Goal: Information Seeking & Learning: Learn about a topic

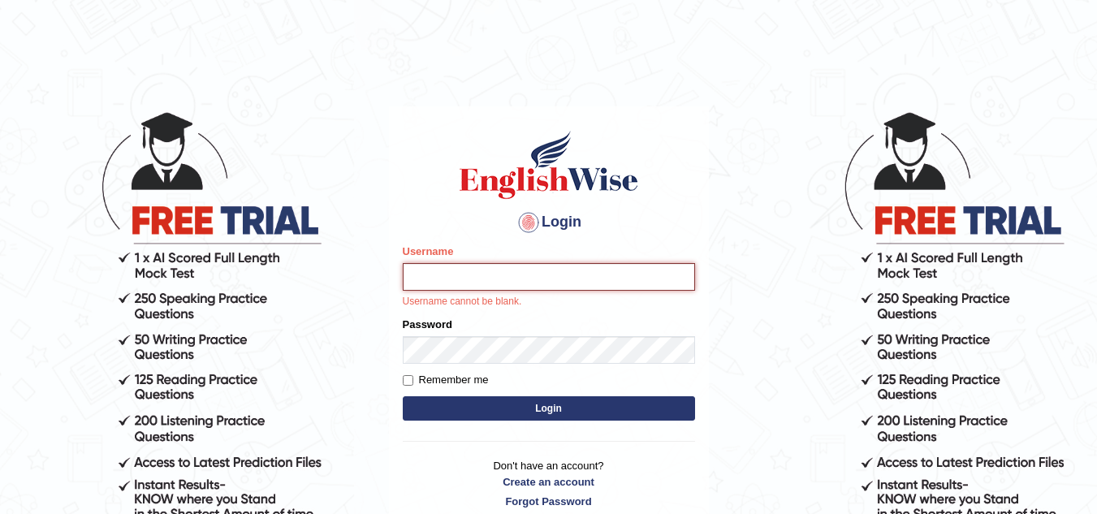
type input "sk247289"
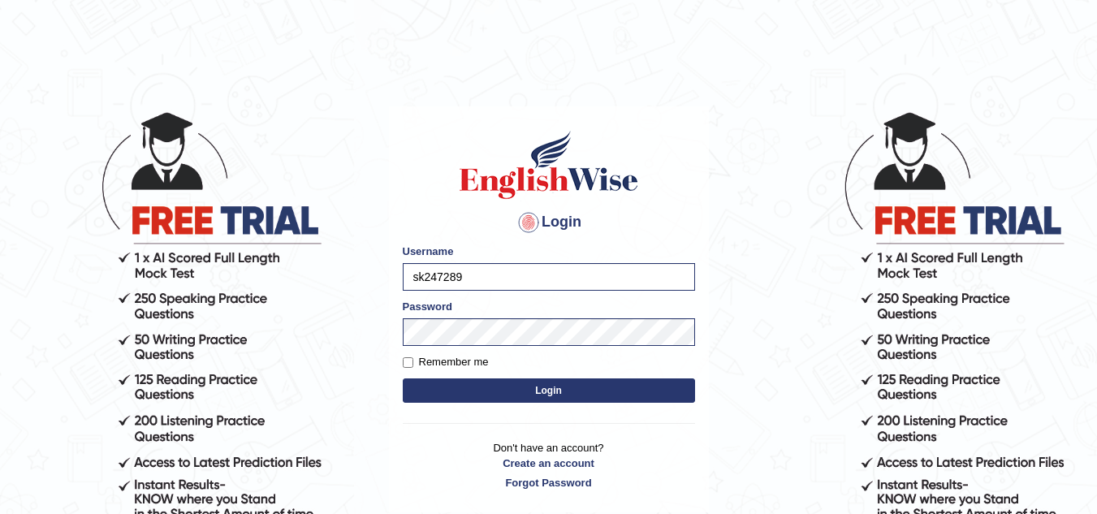
click at [544, 393] on button "Login" at bounding box center [549, 390] width 292 height 24
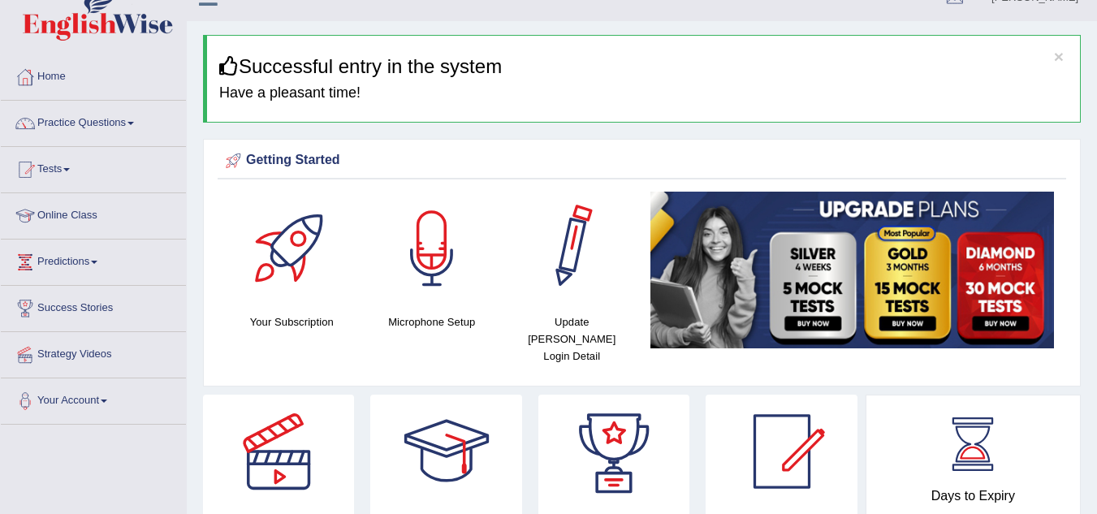
scroll to position [16, 0]
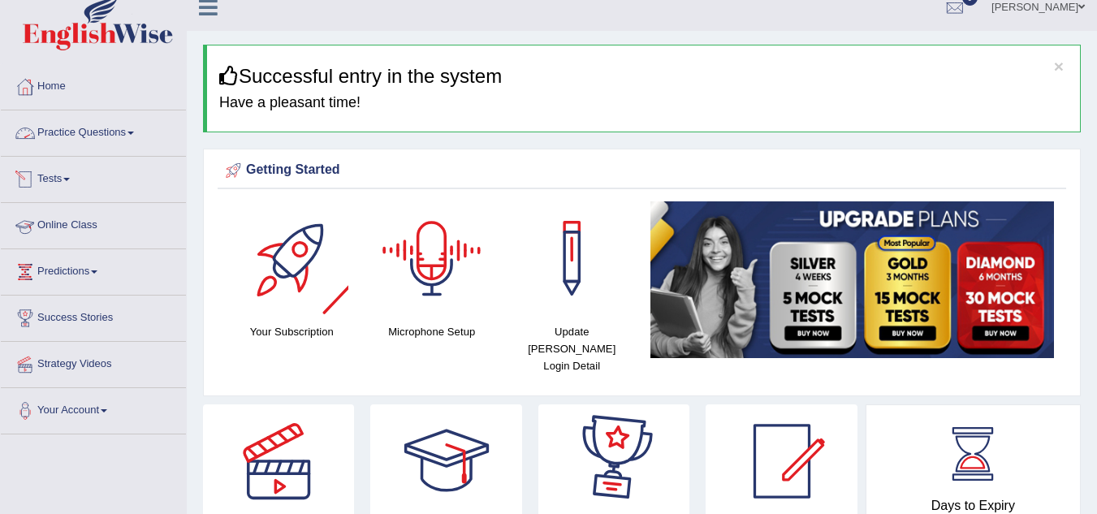
click at [109, 124] on link "Practice Questions" at bounding box center [93, 130] width 185 height 41
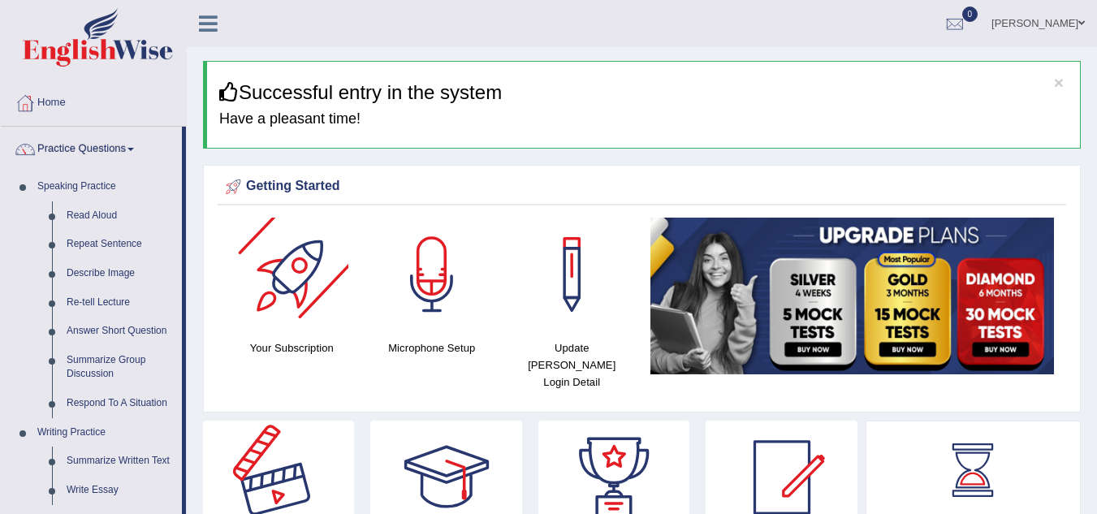
scroll to position [460, 0]
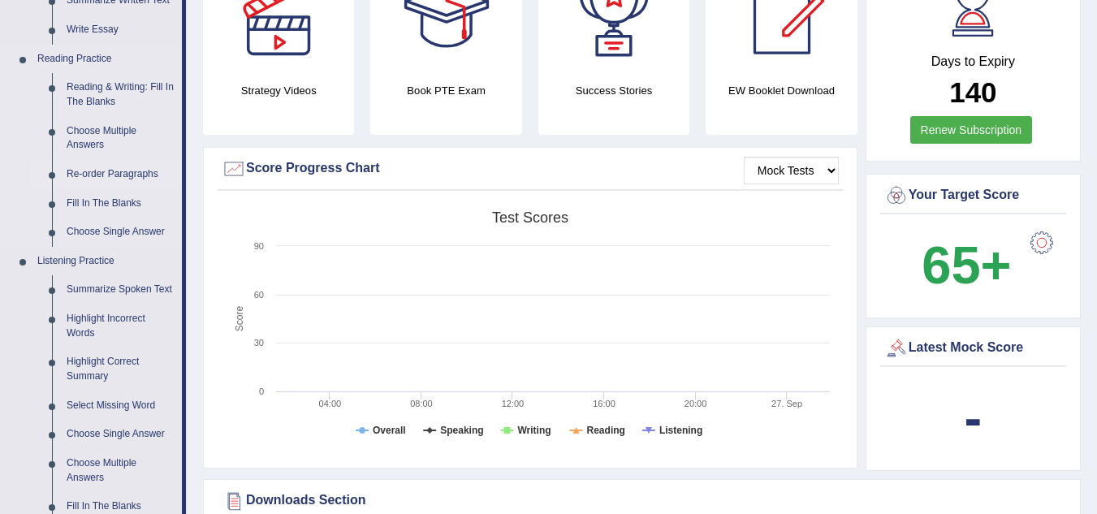
click at [120, 177] on link "Re-order Paragraphs" at bounding box center [120, 174] width 123 height 29
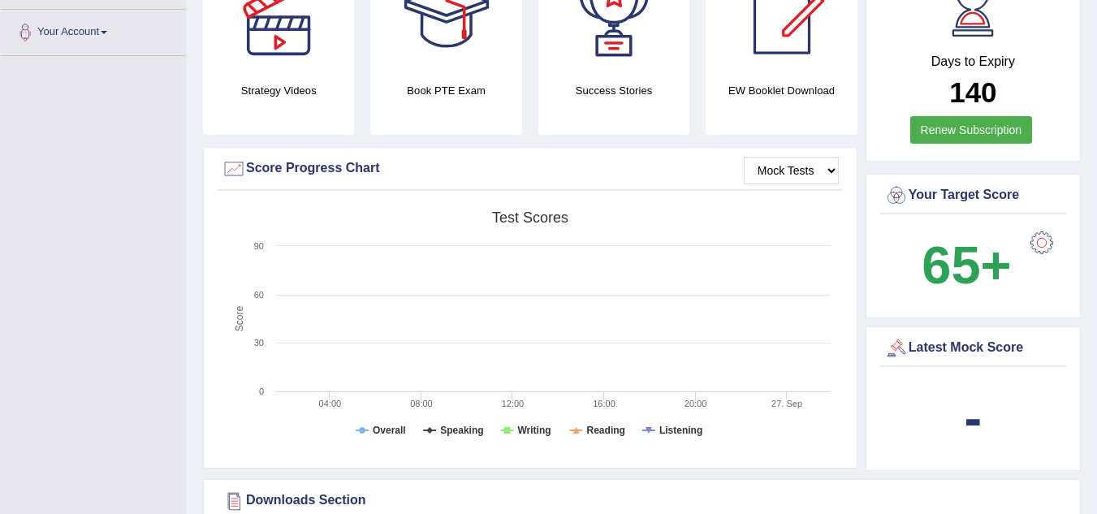
scroll to position [184, 0]
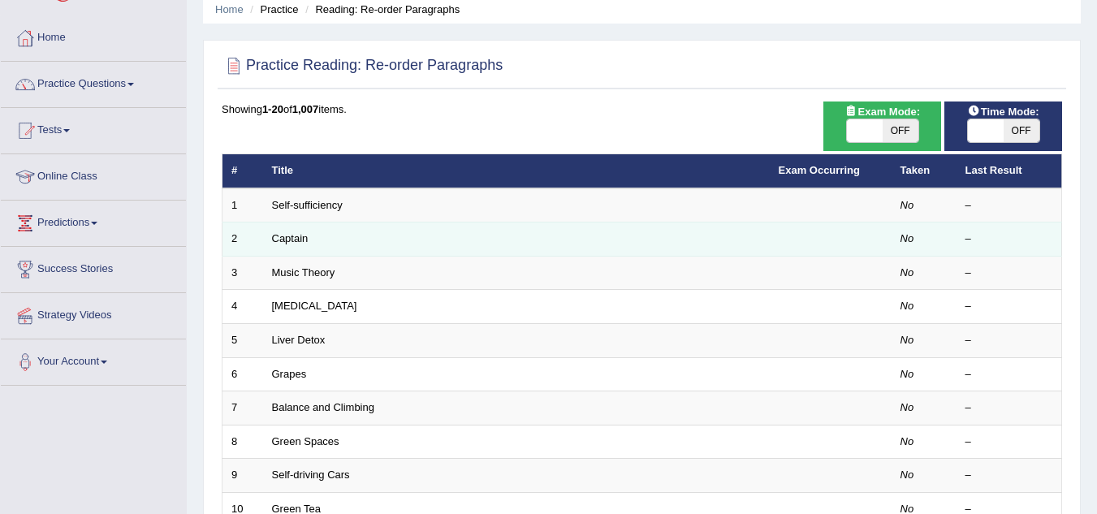
scroll to position [561, 0]
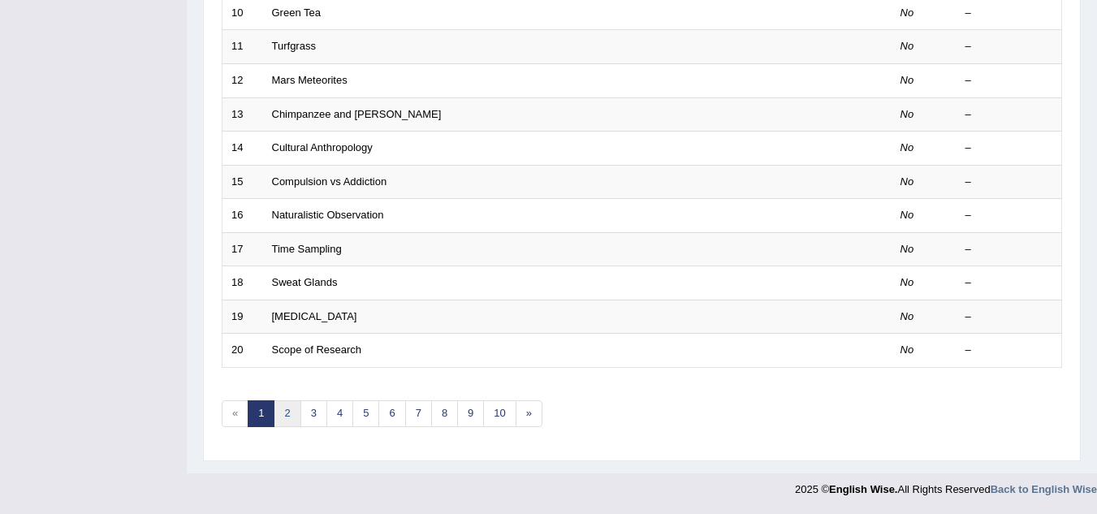
click at [287, 417] on link "2" at bounding box center [287, 413] width 27 height 27
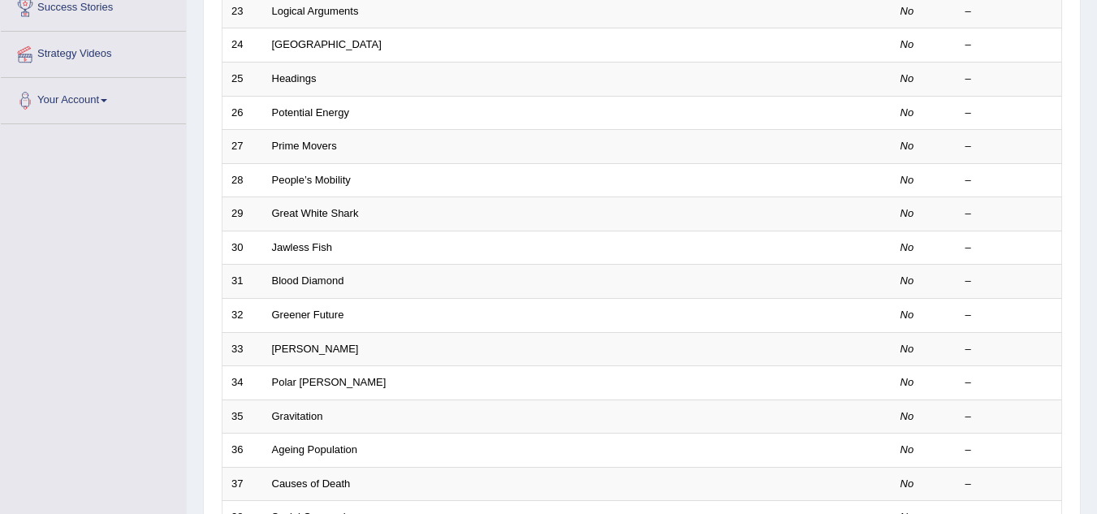
scroll to position [561, 0]
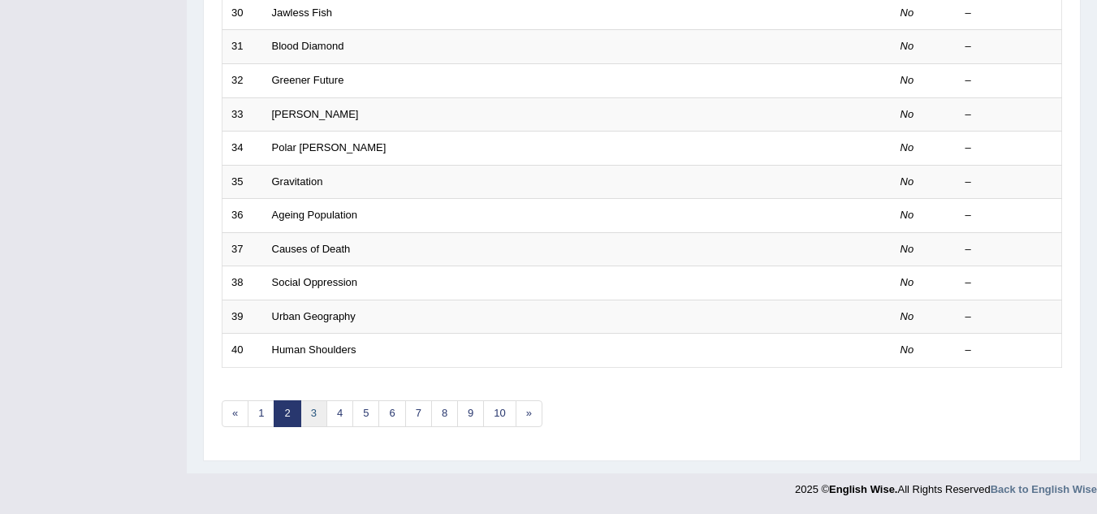
click at [318, 413] on link "3" at bounding box center [313, 413] width 27 height 27
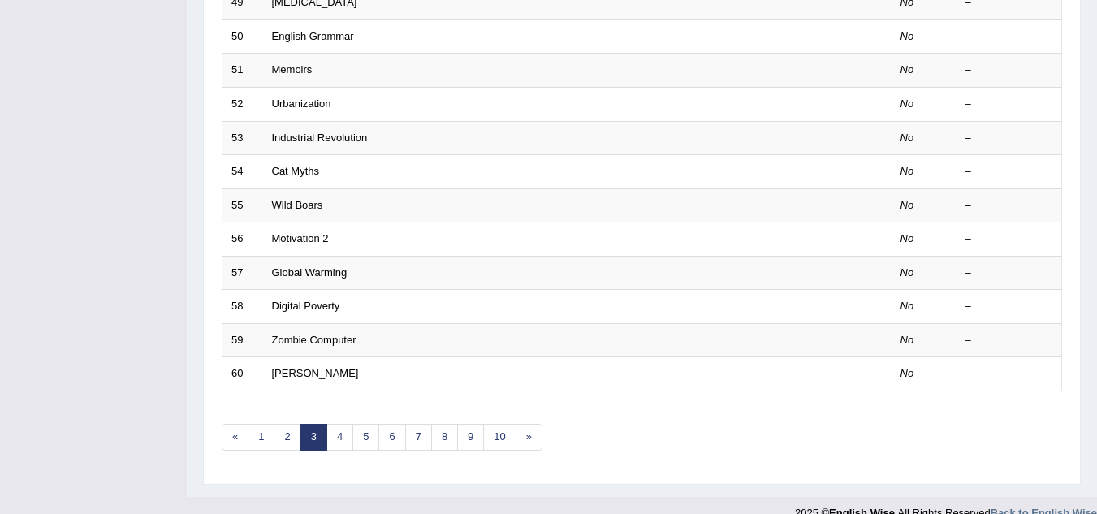
scroll to position [561, 0]
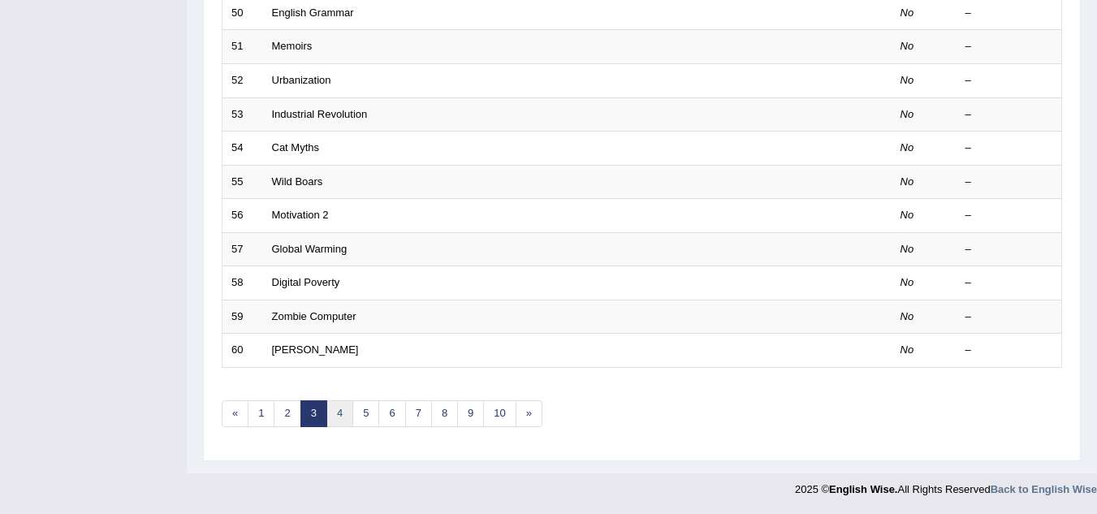
click at [342, 420] on link "4" at bounding box center [339, 413] width 27 height 27
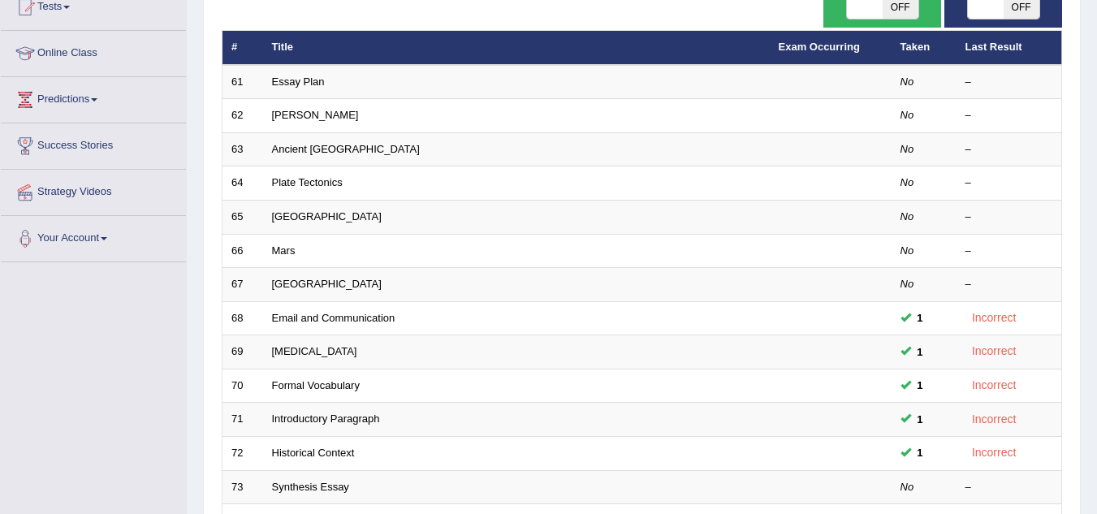
scroll to position [561, 0]
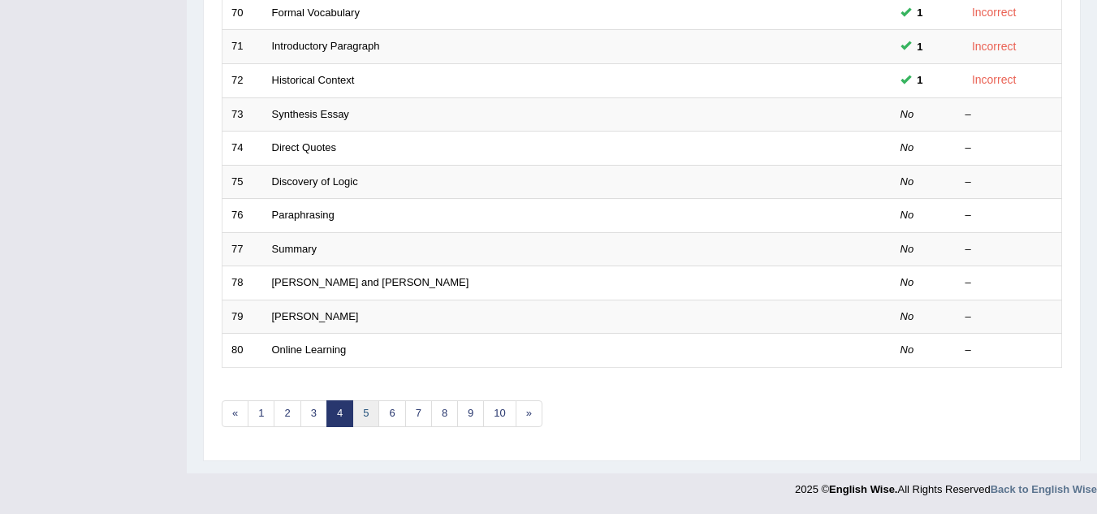
click at [362, 408] on link "5" at bounding box center [365, 413] width 27 height 27
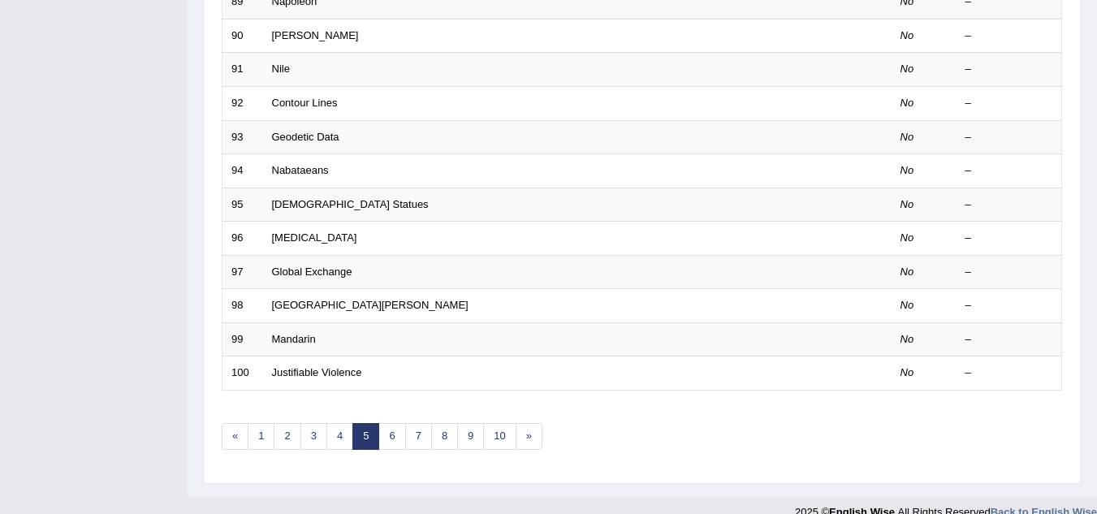
scroll to position [561, 0]
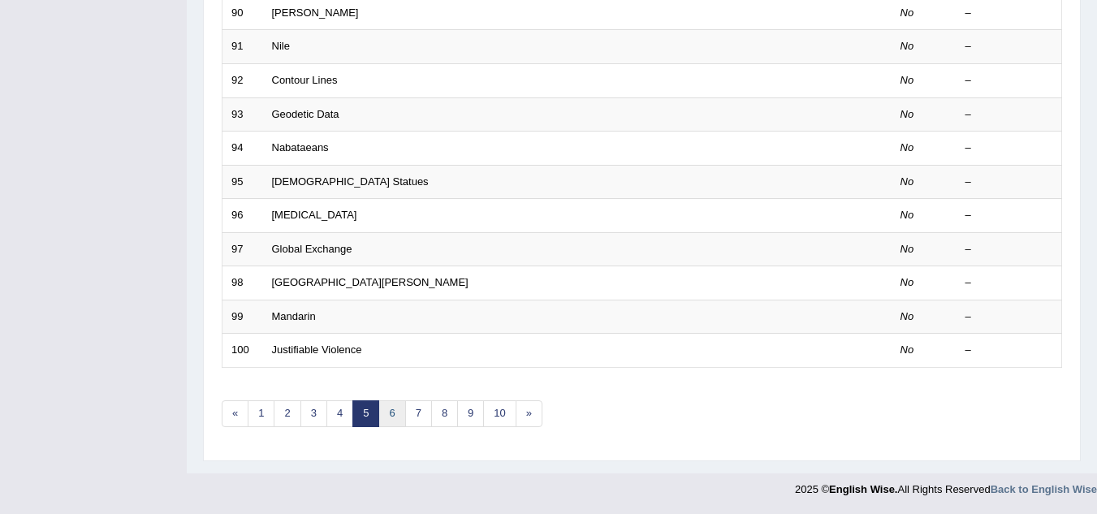
click at [388, 421] on link "6" at bounding box center [391, 413] width 27 height 27
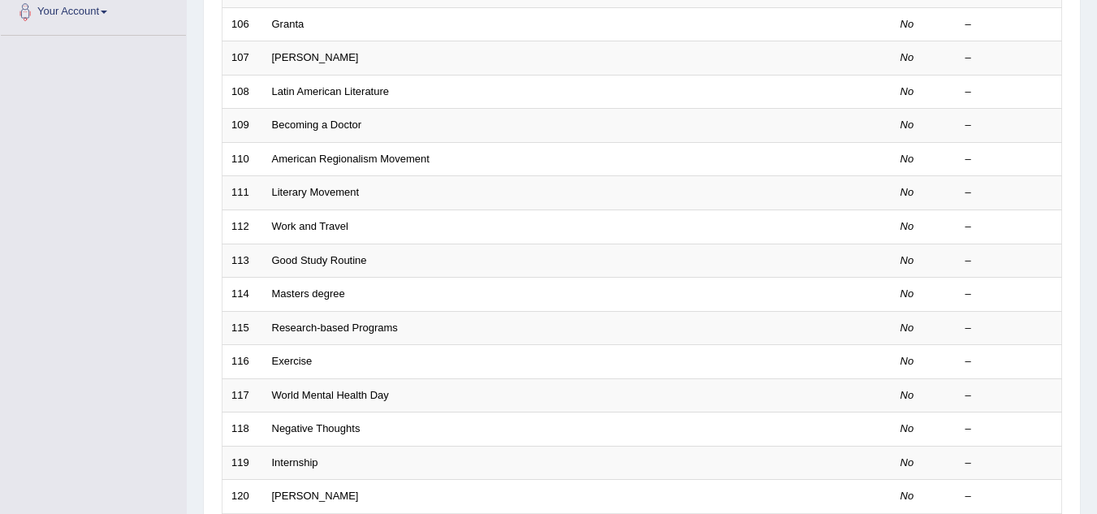
scroll to position [535, 0]
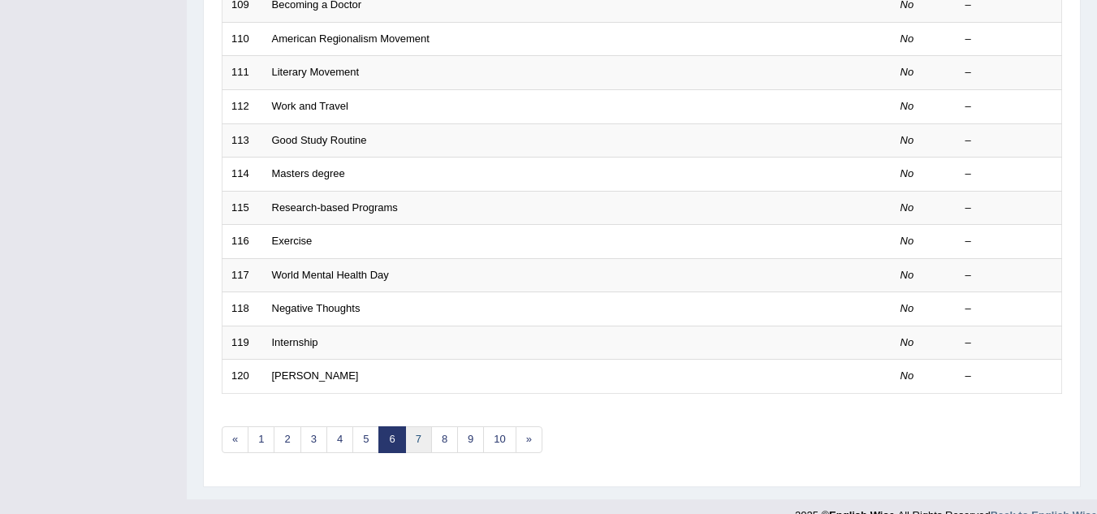
click at [416, 442] on link "7" at bounding box center [418, 439] width 27 height 27
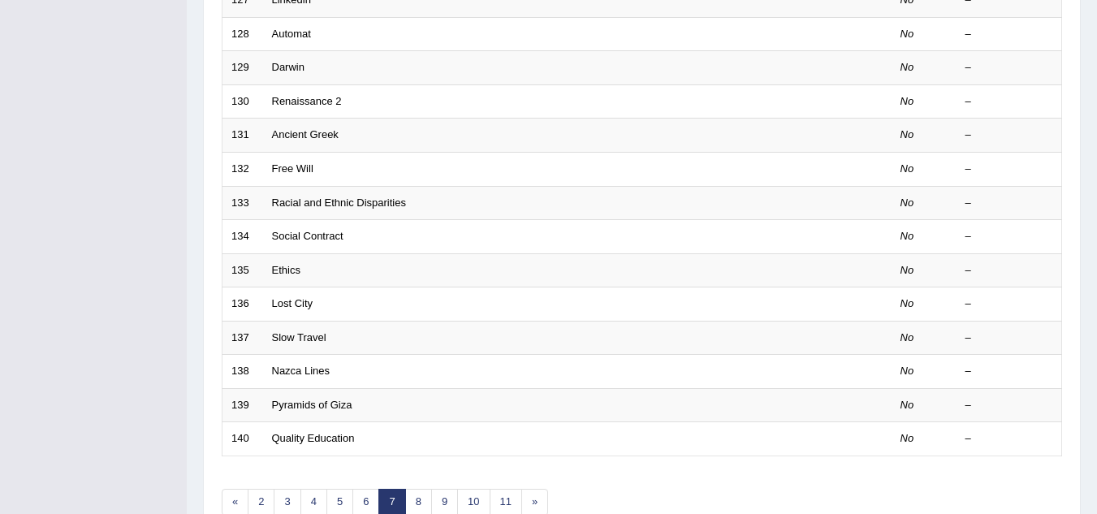
scroll to position [561, 0]
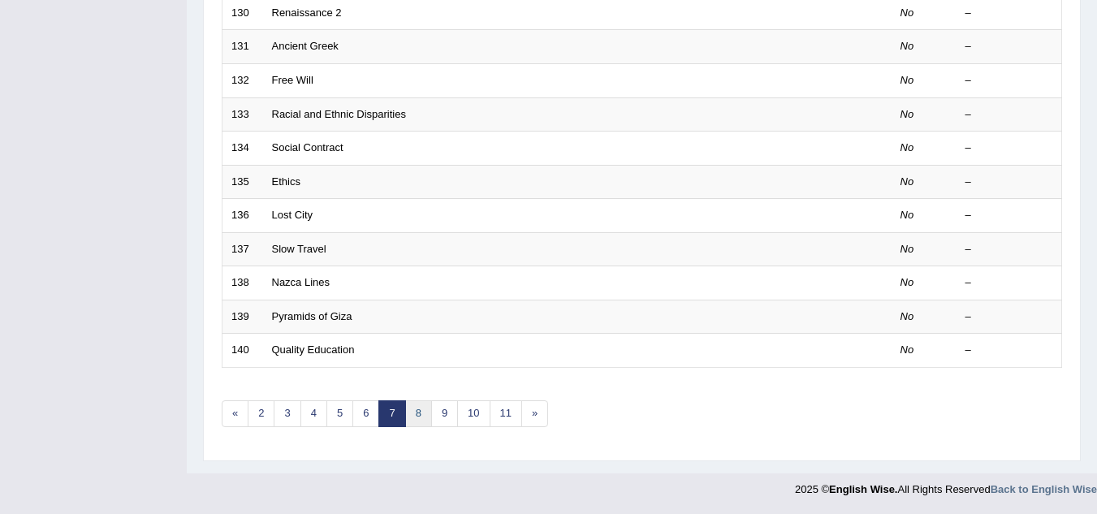
click at [421, 424] on link "8" at bounding box center [418, 413] width 27 height 27
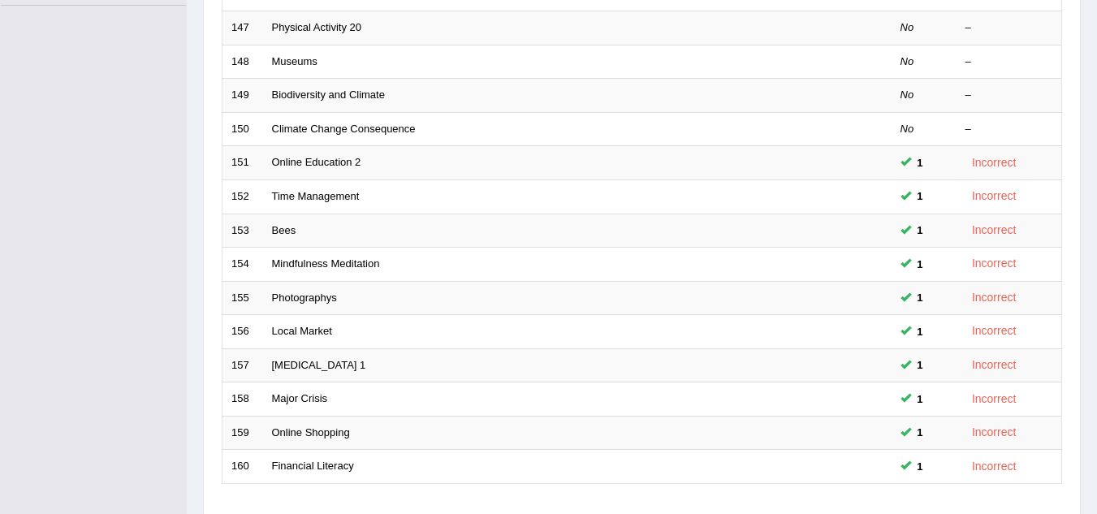
scroll to position [561, 0]
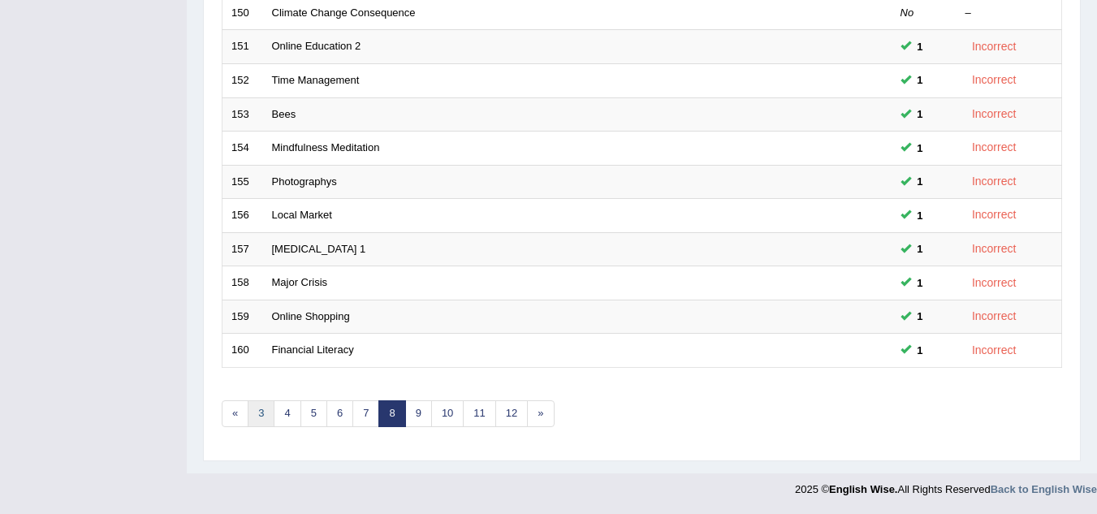
click at [263, 421] on link "3" at bounding box center [261, 413] width 27 height 27
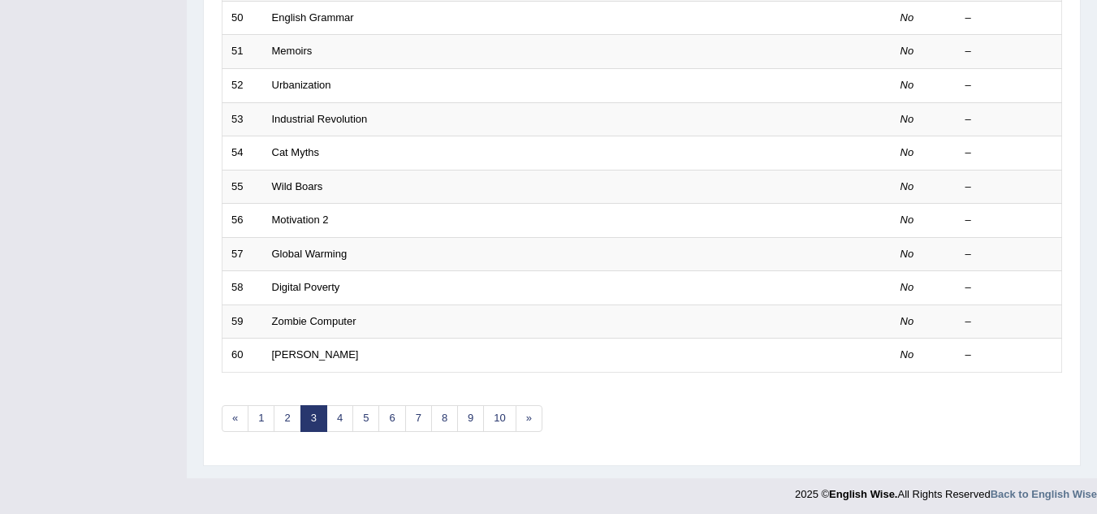
scroll to position [561, 0]
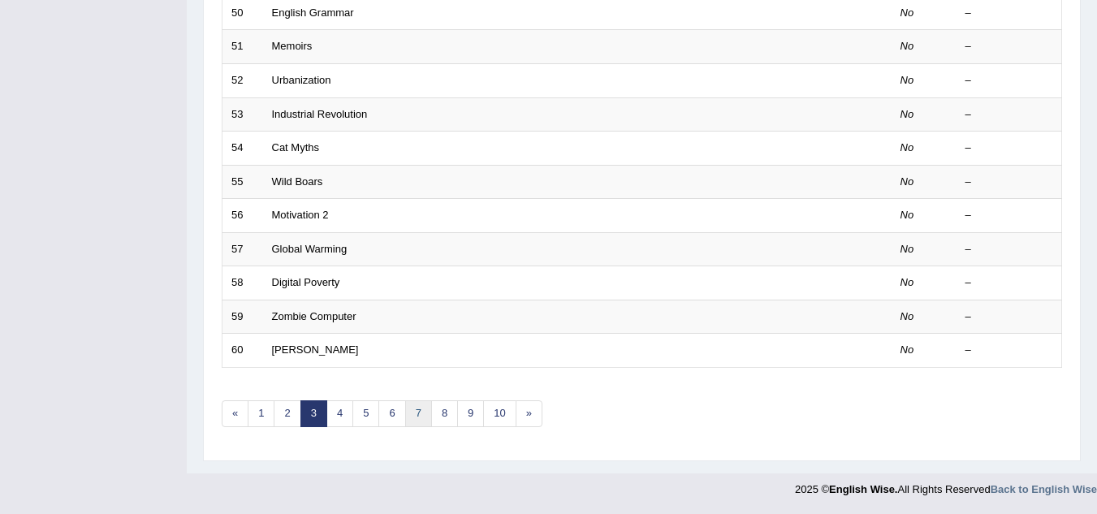
click at [430, 409] on link "7" at bounding box center [418, 413] width 27 height 27
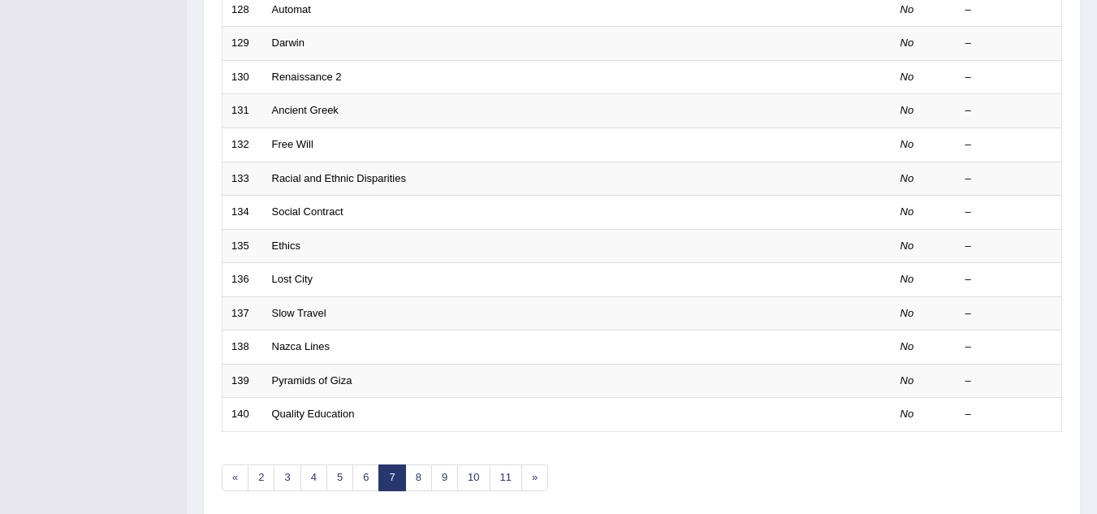
scroll to position [561, 0]
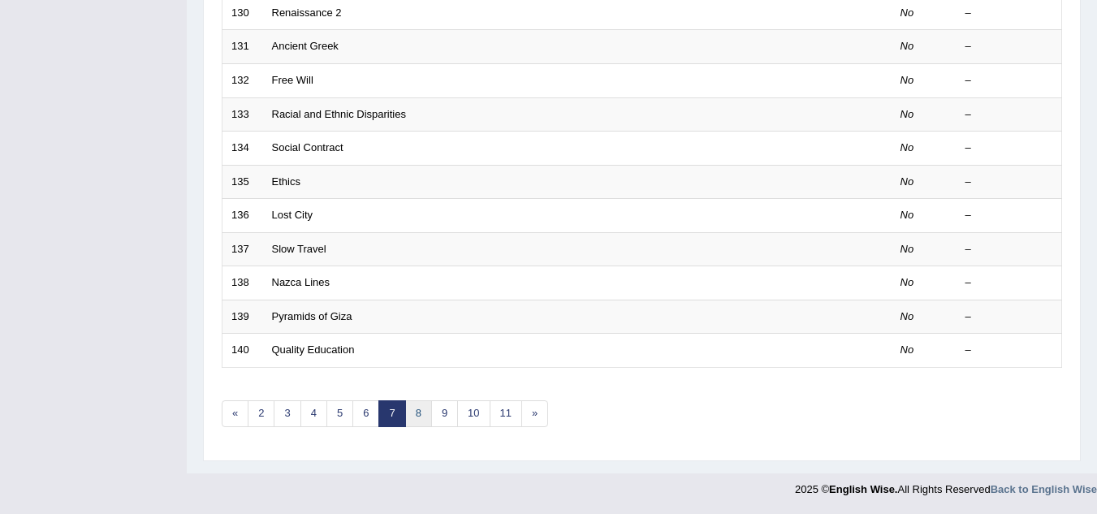
click at [426, 413] on link "8" at bounding box center [418, 413] width 27 height 27
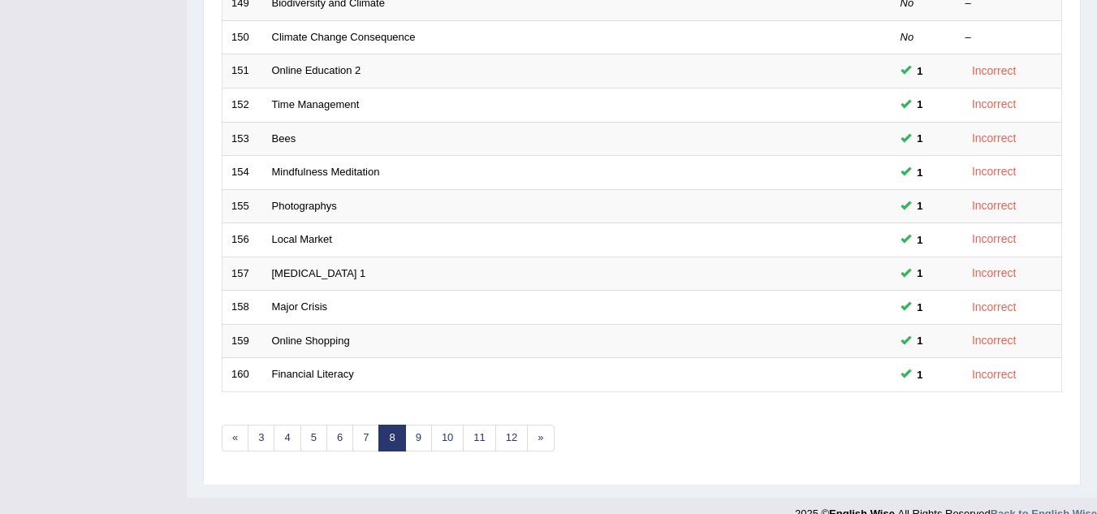
scroll to position [538, 0]
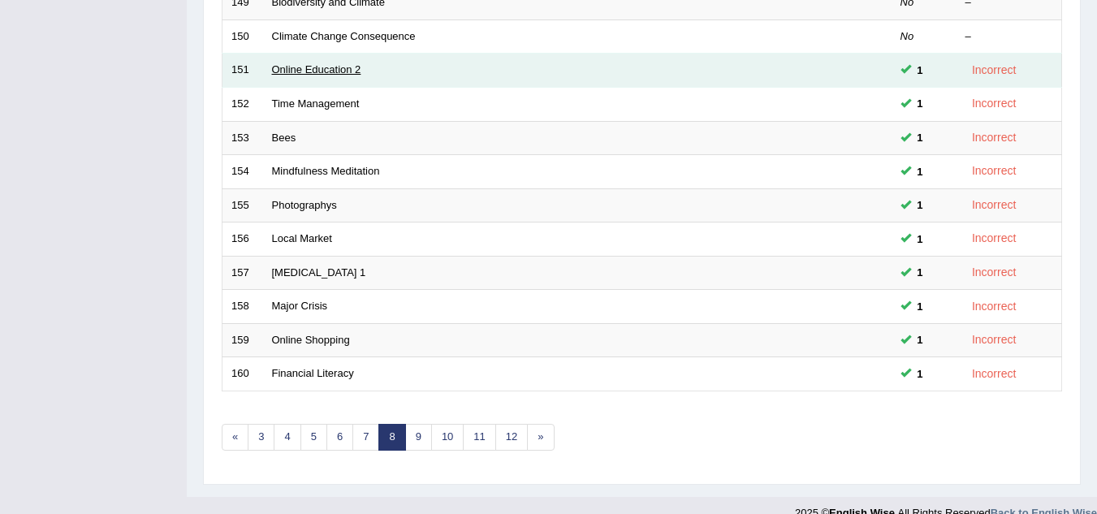
click at [346, 76] on link "Online Education 2" at bounding box center [316, 69] width 89 height 12
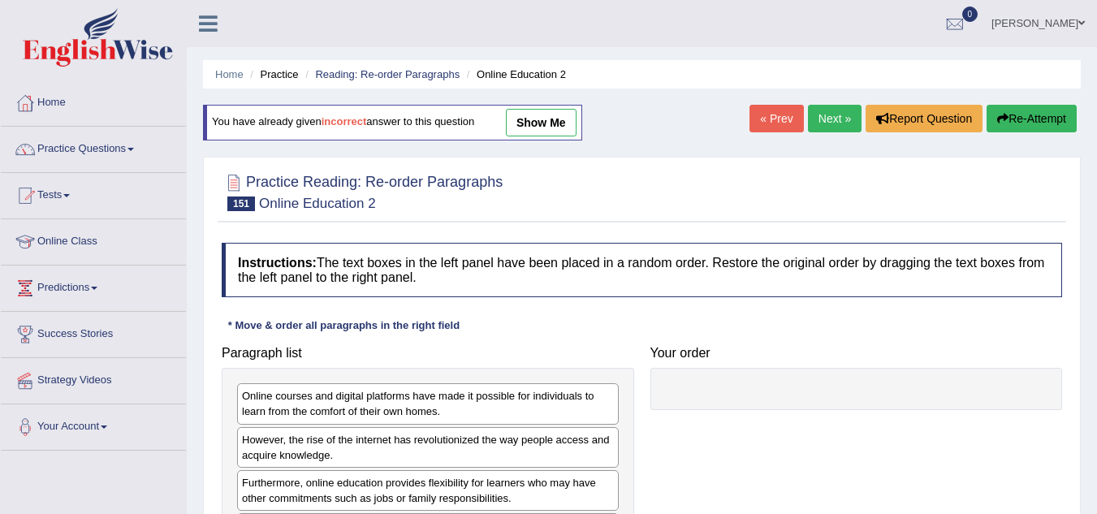
click at [560, 124] on link "show me" at bounding box center [541, 123] width 71 height 28
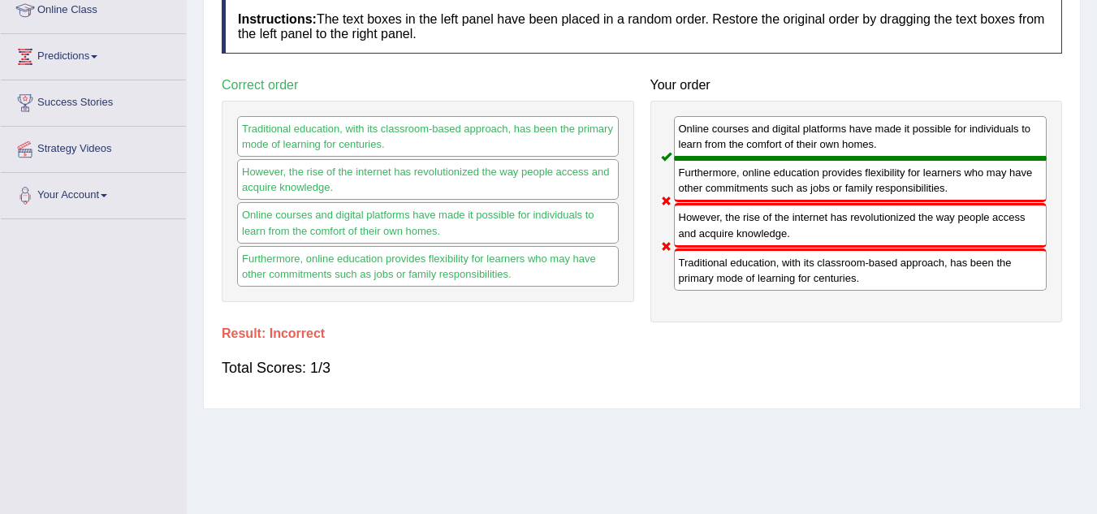
scroll to position [229, 0]
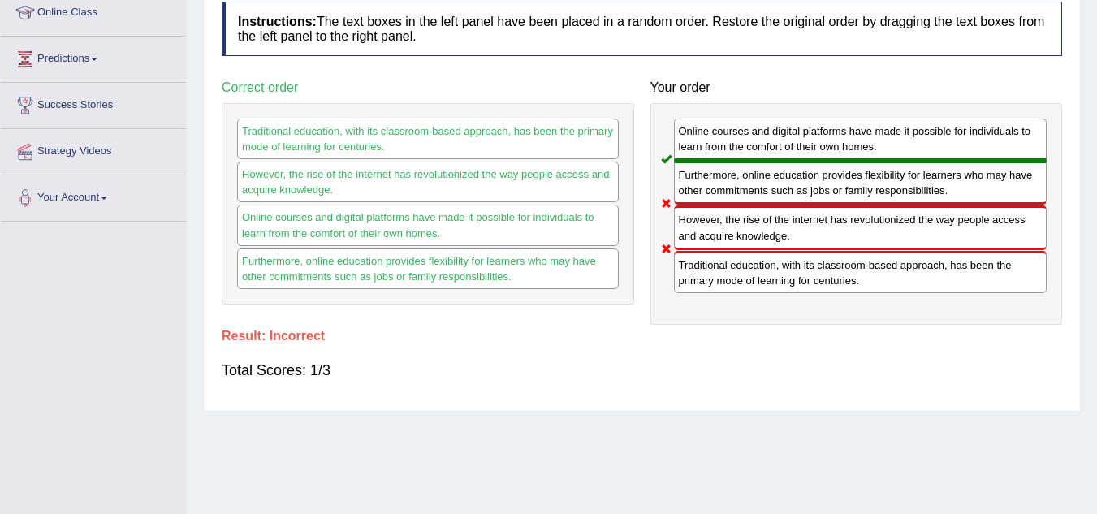
drag, startPoint x: 784, startPoint y: 242, endPoint x: 812, endPoint y: 288, distance: 54.3
click at [812, 288] on div "Online courses and digital platforms have made it possible for individuals to l…" at bounding box center [856, 214] width 413 height 222
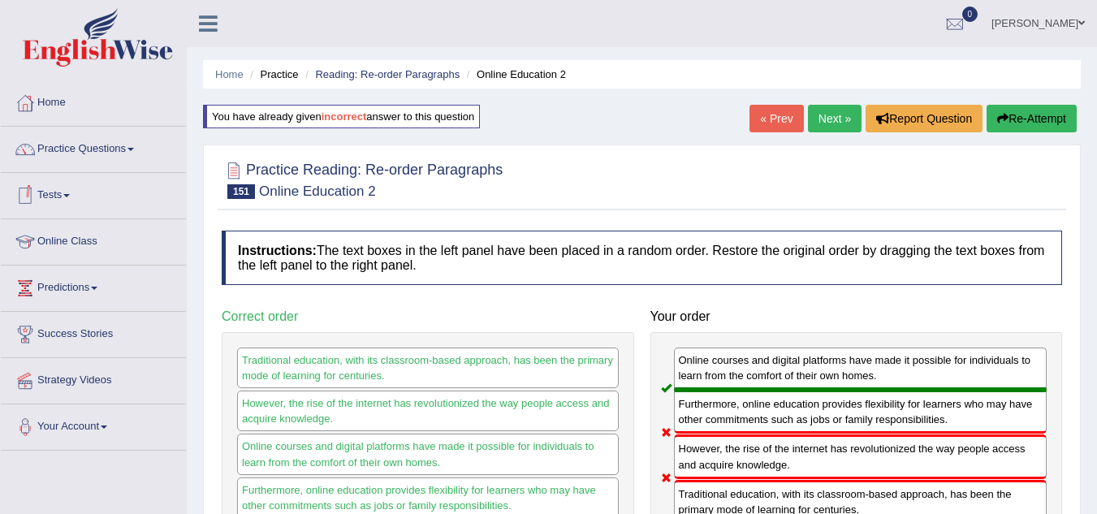
click at [828, 113] on link "Next »" at bounding box center [835, 119] width 54 height 28
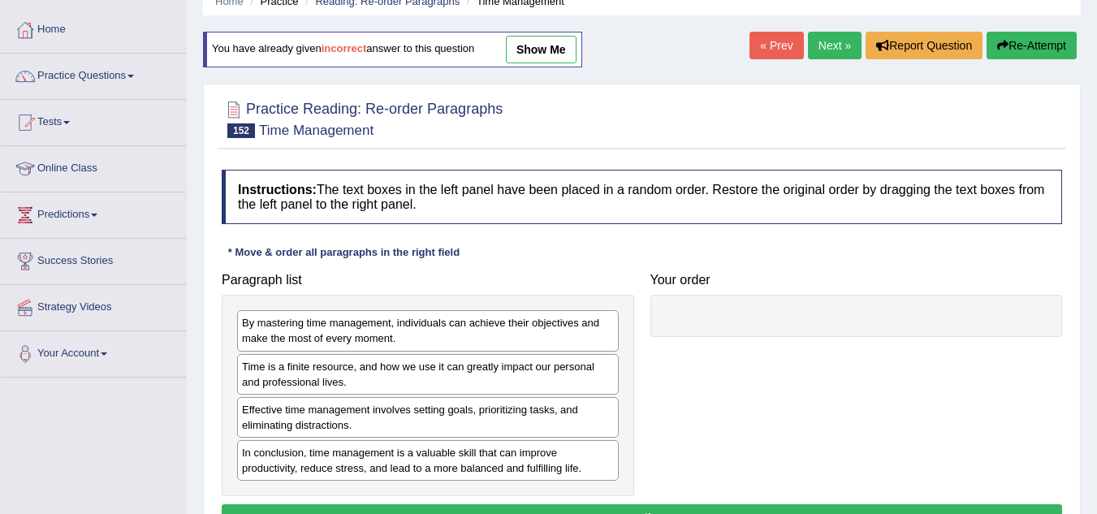
scroll to position [74, 0]
click at [555, 45] on link "show me" at bounding box center [541, 49] width 71 height 28
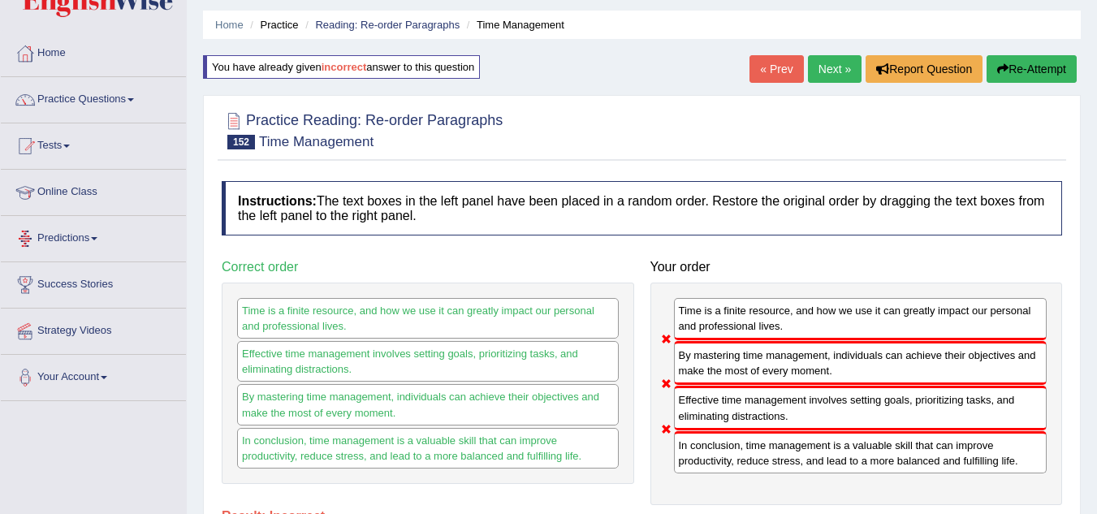
scroll to position [46, 0]
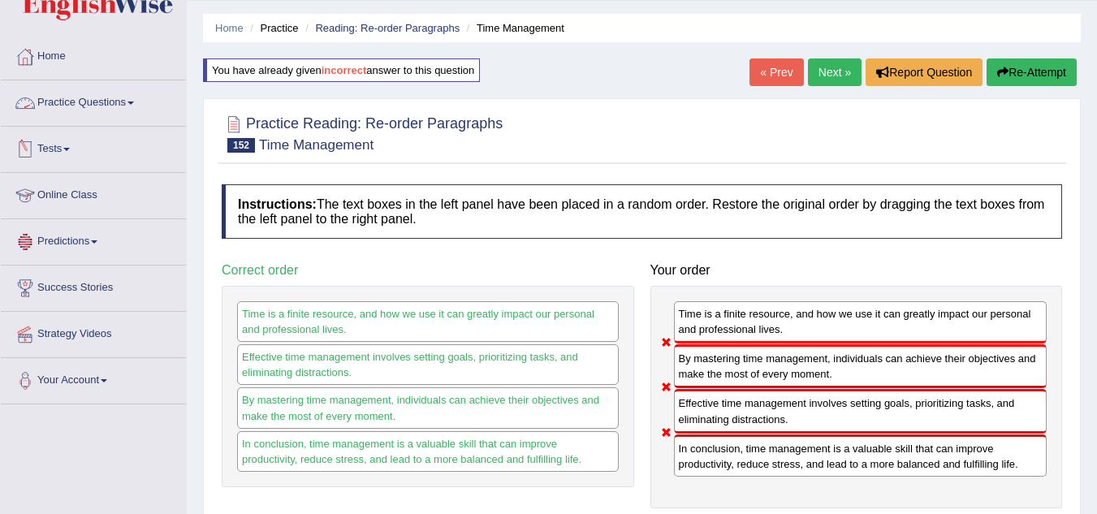
click at [123, 97] on link "Practice Questions" at bounding box center [93, 100] width 185 height 41
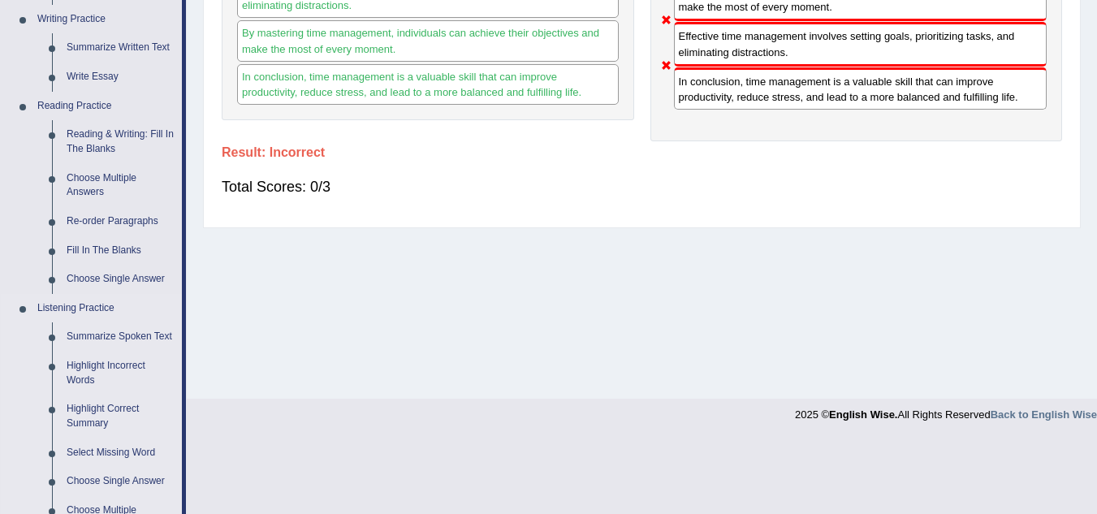
scroll to position [415, 0]
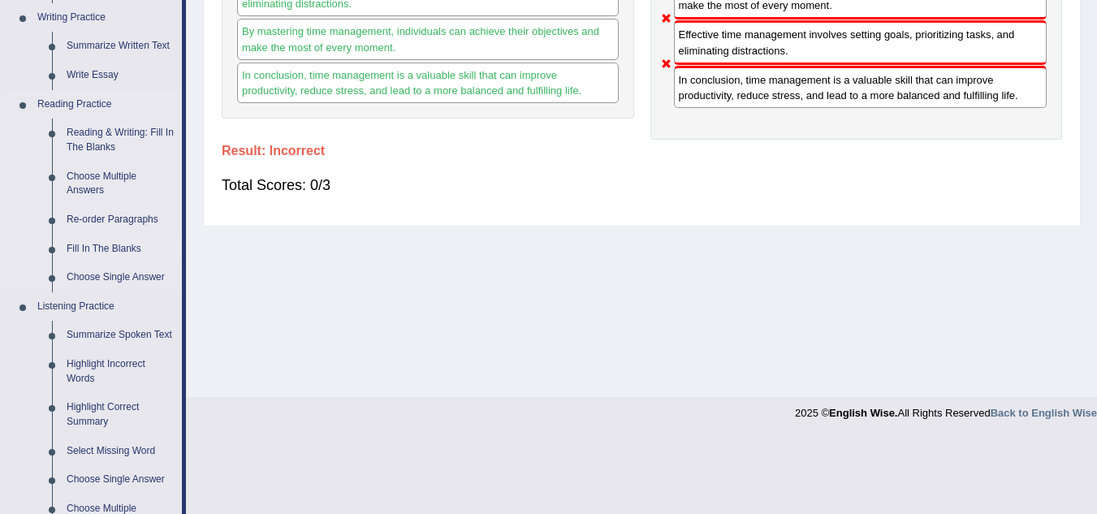
click at [80, 240] on link "Fill In The Blanks" at bounding box center [120, 249] width 123 height 29
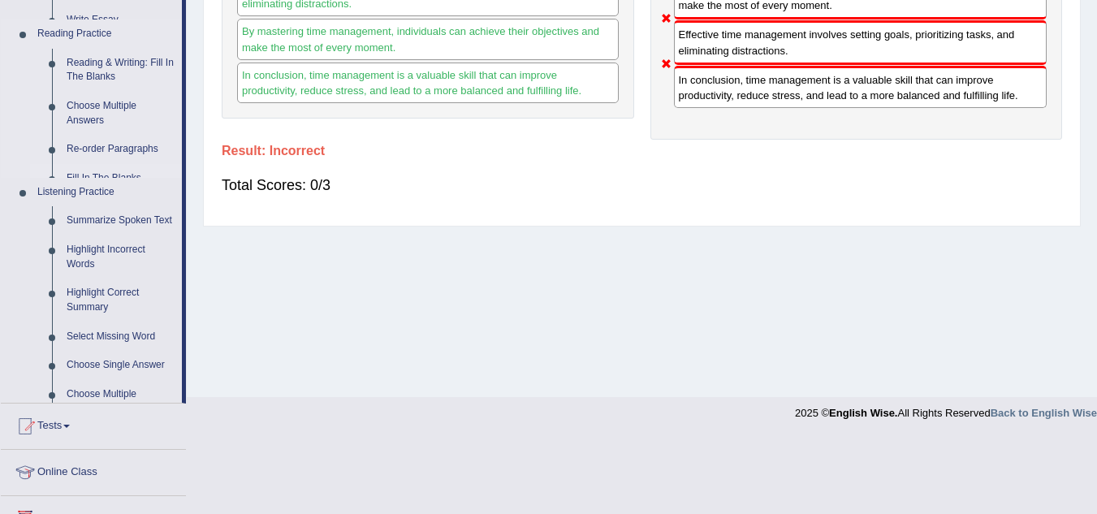
scroll to position [300, 0]
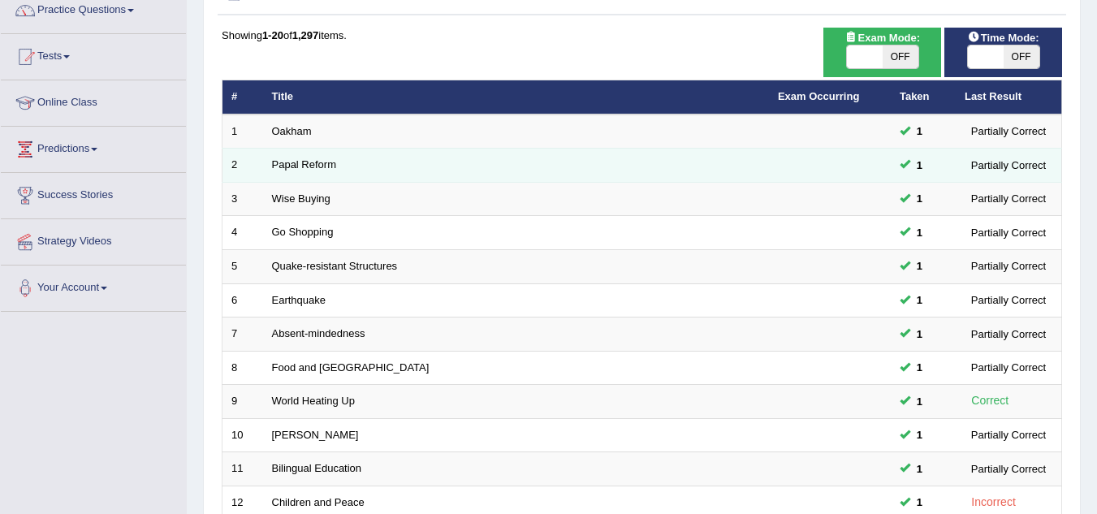
scroll to position [141, 0]
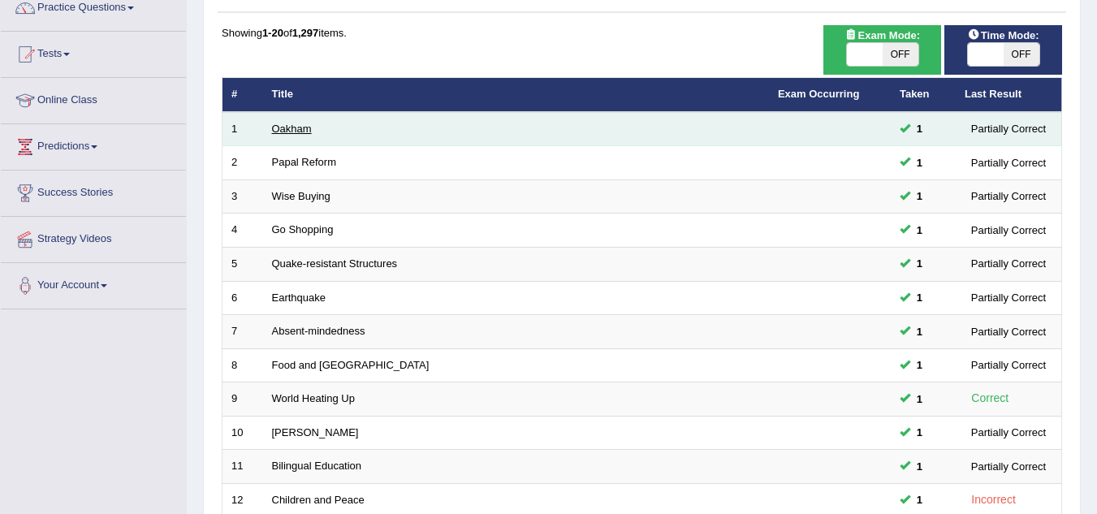
click at [289, 128] on link "Oakham" at bounding box center [292, 129] width 40 height 12
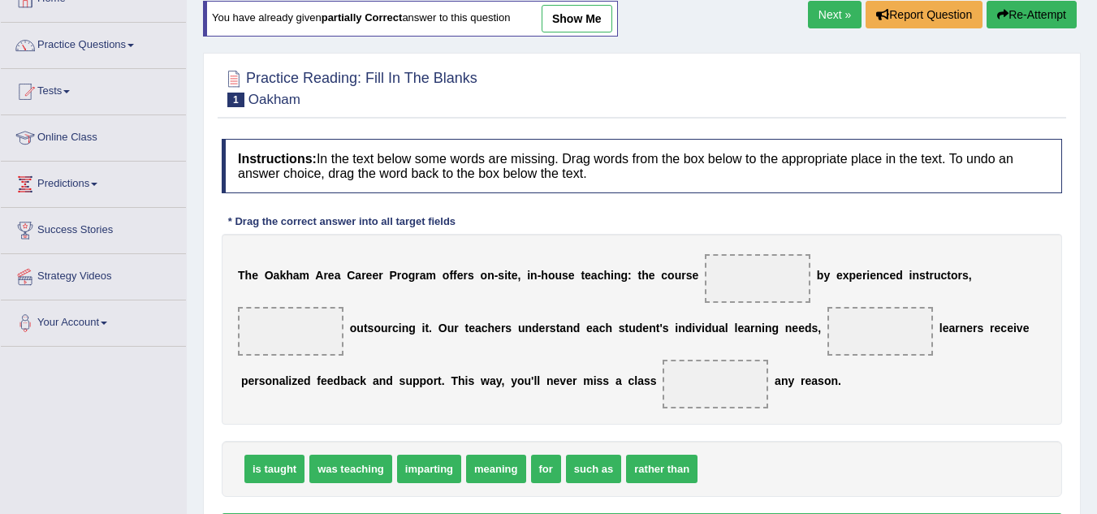
scroll to position [103, 0]
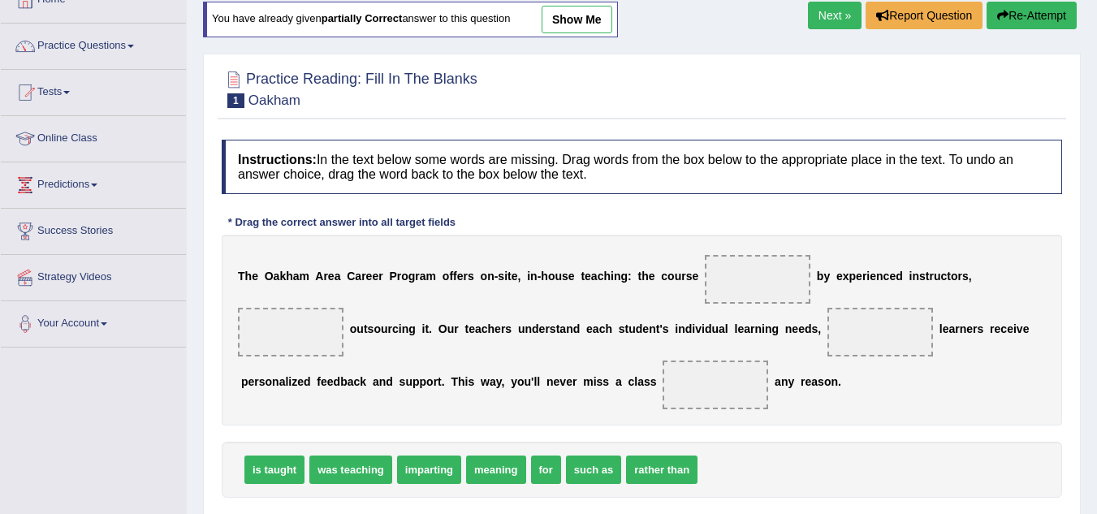
click at [593, 22] on link "show me" at bounding box center [577, 20] width 71 height 28
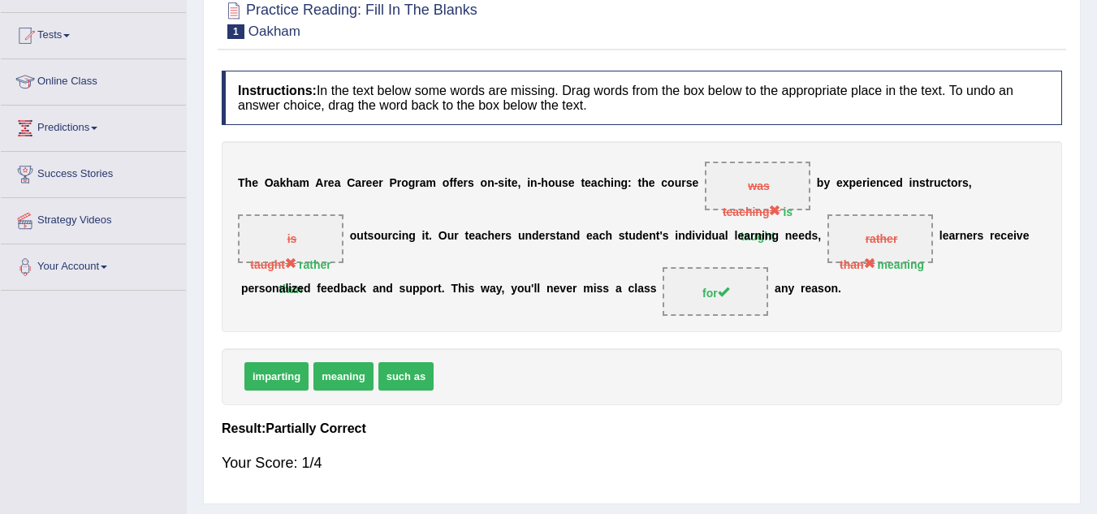
scroll to position [0, 0]
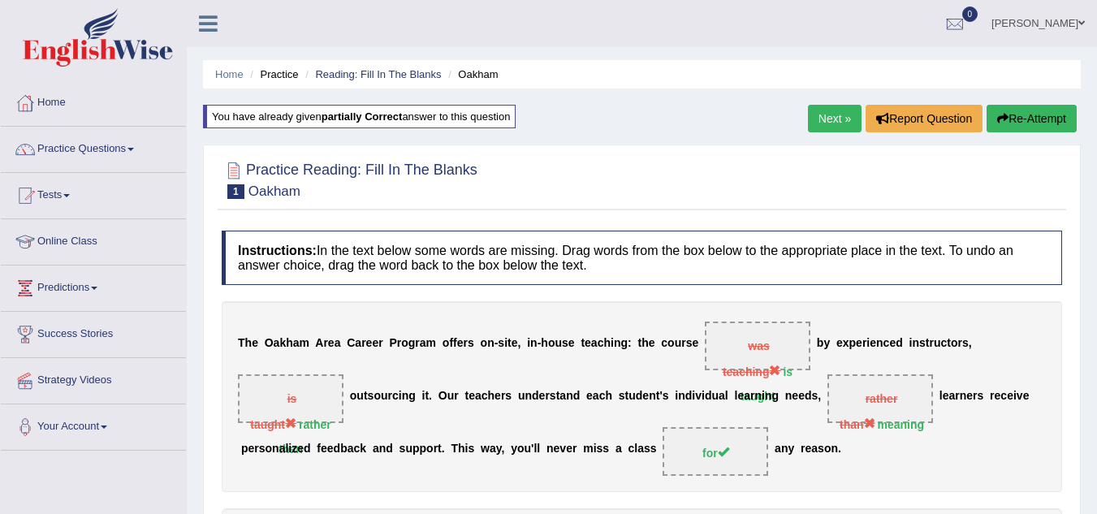
click at [824, 115] on link "Next »" at bounding box center [835, 119] width 54 height 28
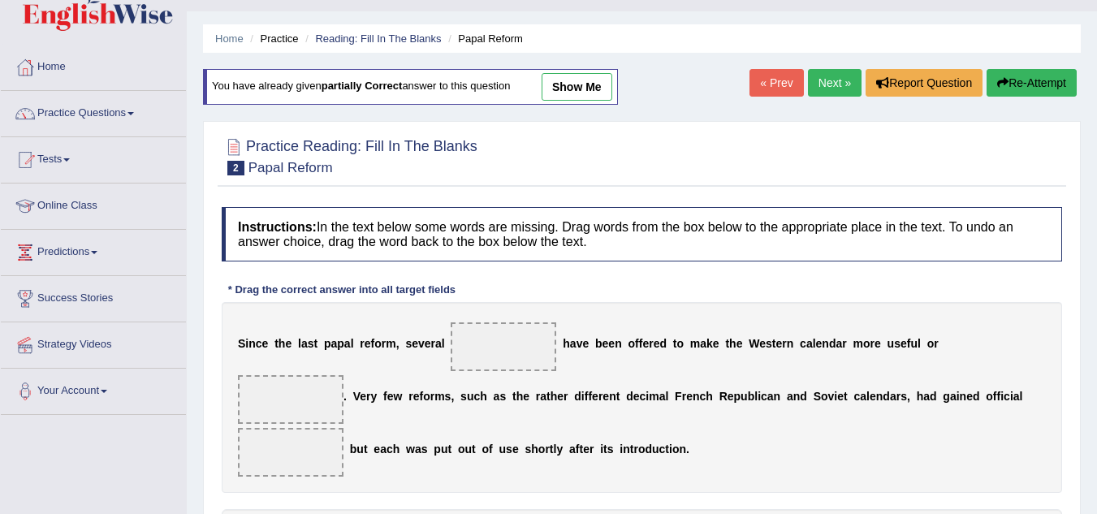
scroll to position [35, 0]
click at [597, 87] on link "show me" at bounding box center [577, 88] width 71 height 28
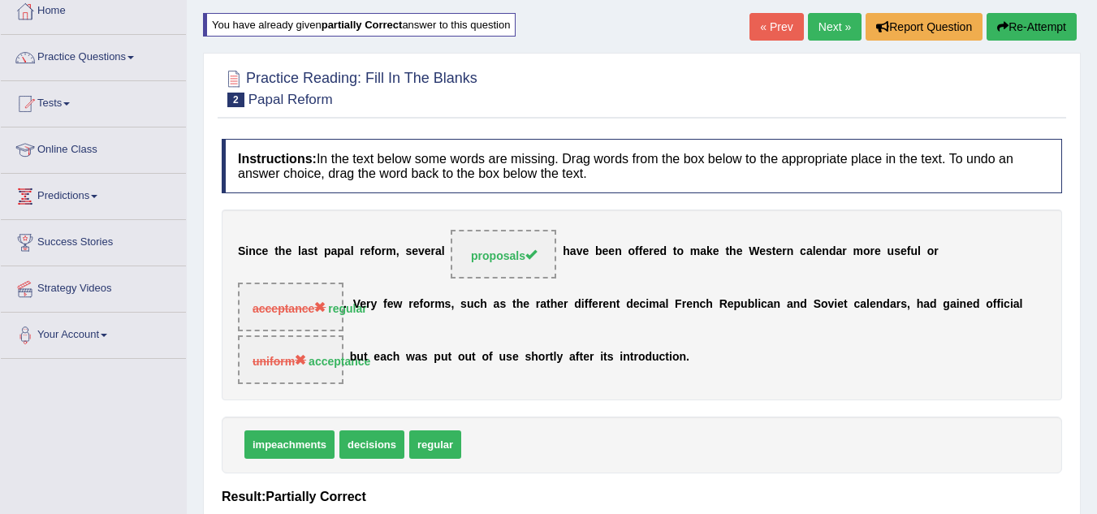
scroll to position [0, 0]
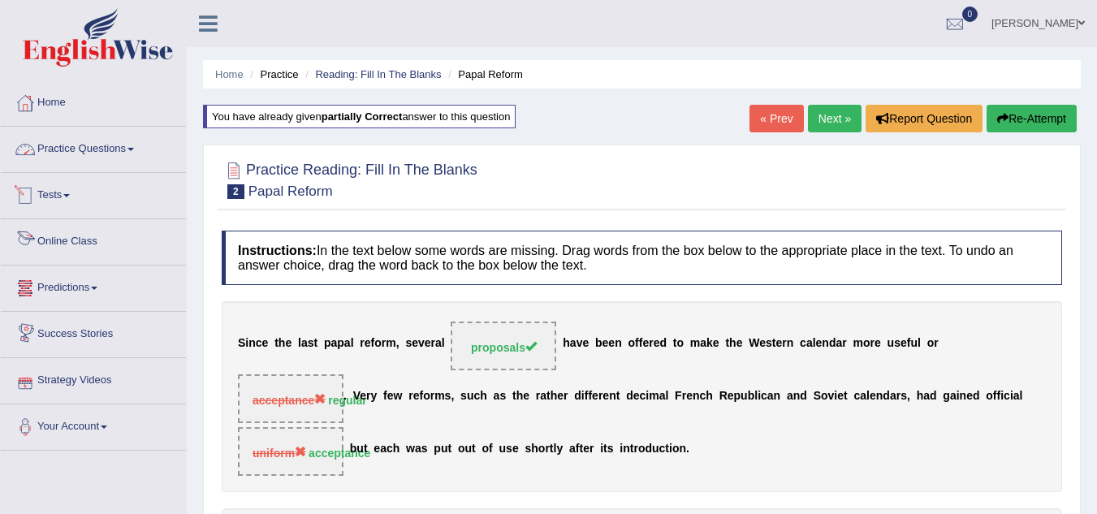
click at [88, 147] on link "Practice Questions" at bounding box center [93, 147] width 185 height 41
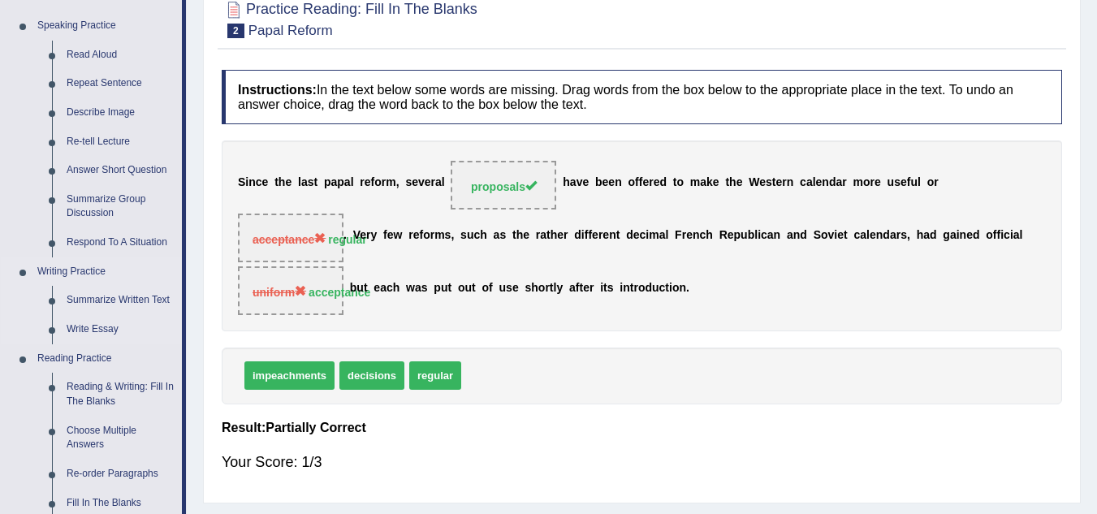
scroll to position [164, 0]
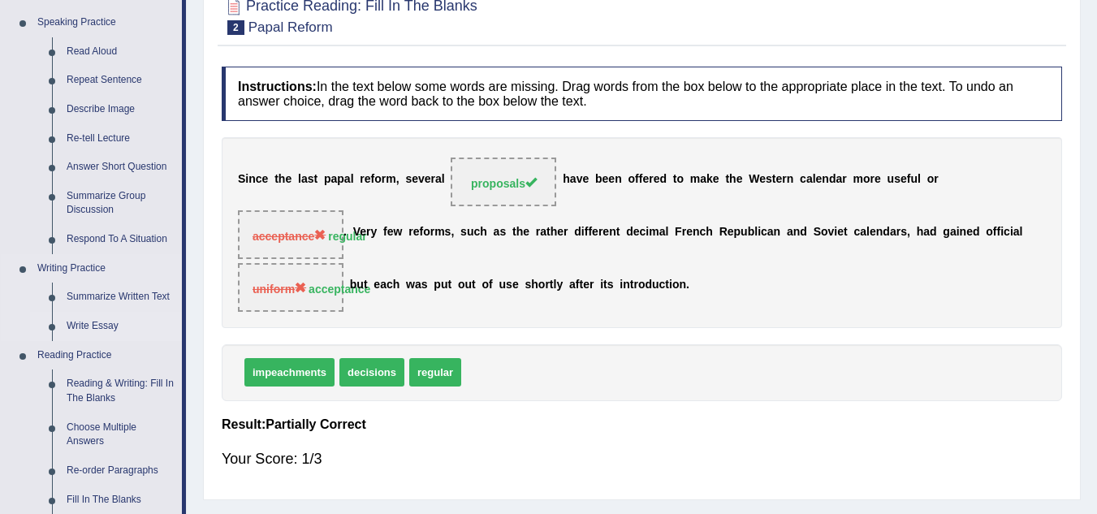
click at [93, 332] on link "Write Essay" at bounding box center [120, 326] width 123 height 29
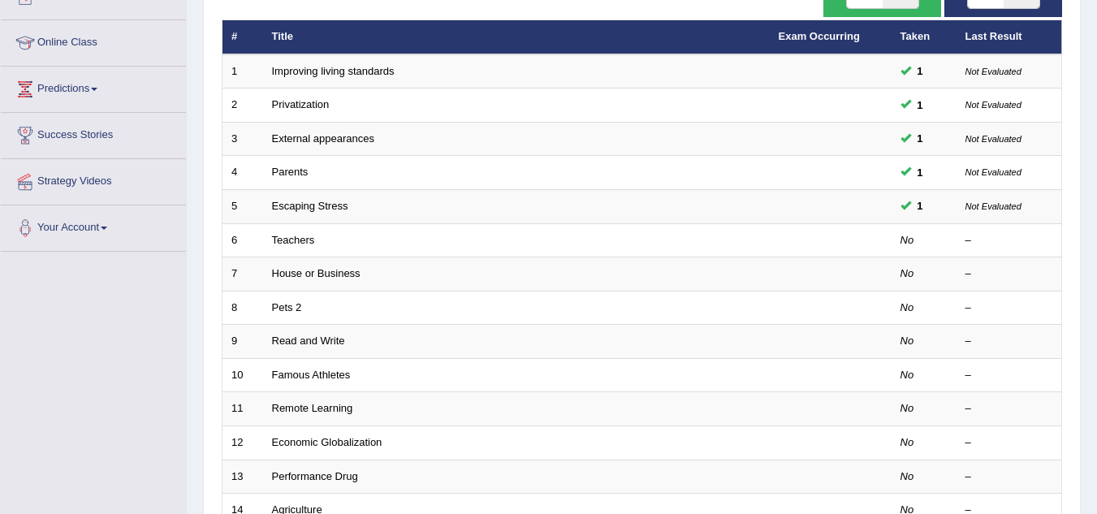
scroll to position [200, 0]
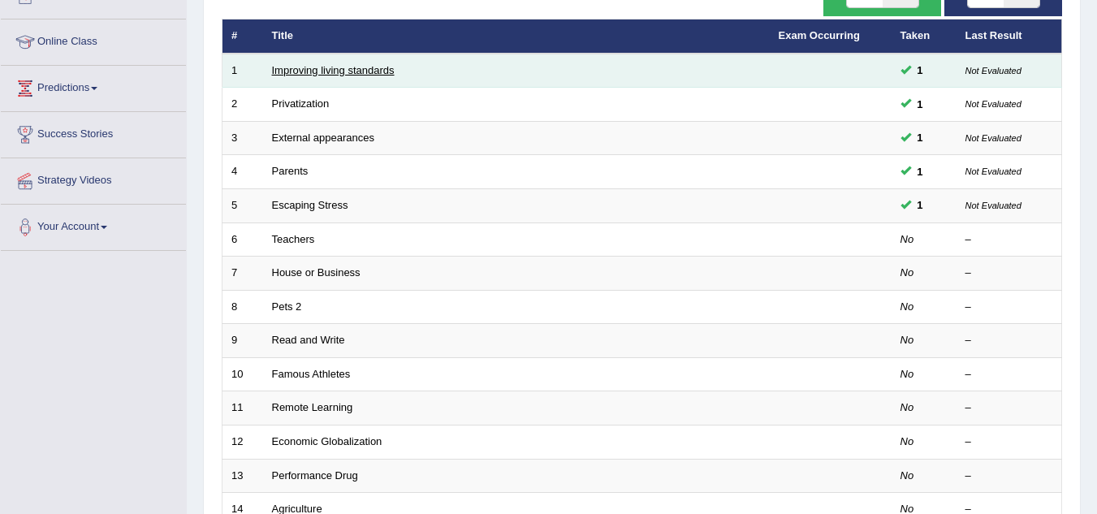
click at [360, 72] on link "Improving living standards" at bounding box center [333, 70] width 123 height 12
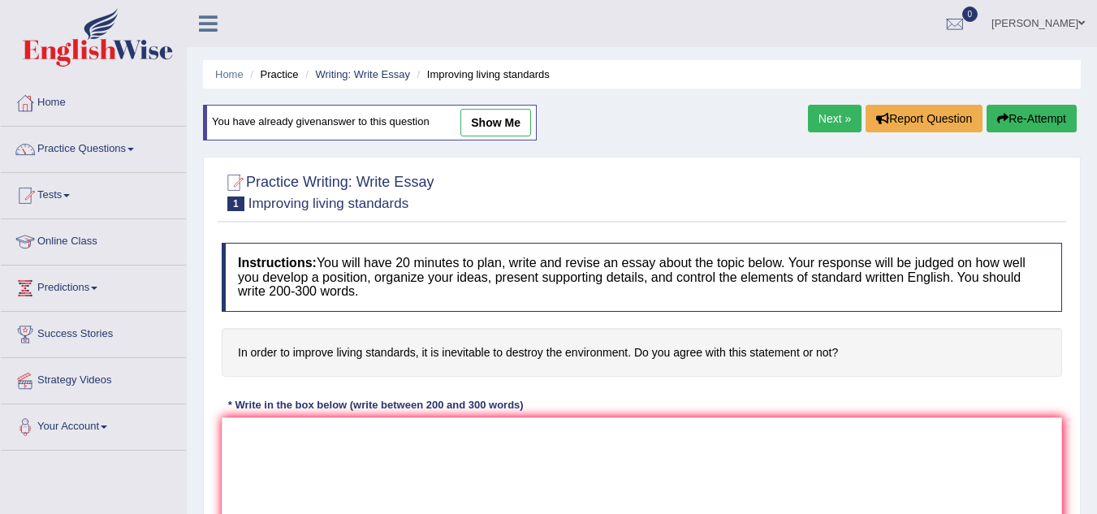
click at [512, 115] on link "show me" at bounding box center [495, 123] width 71 height 28
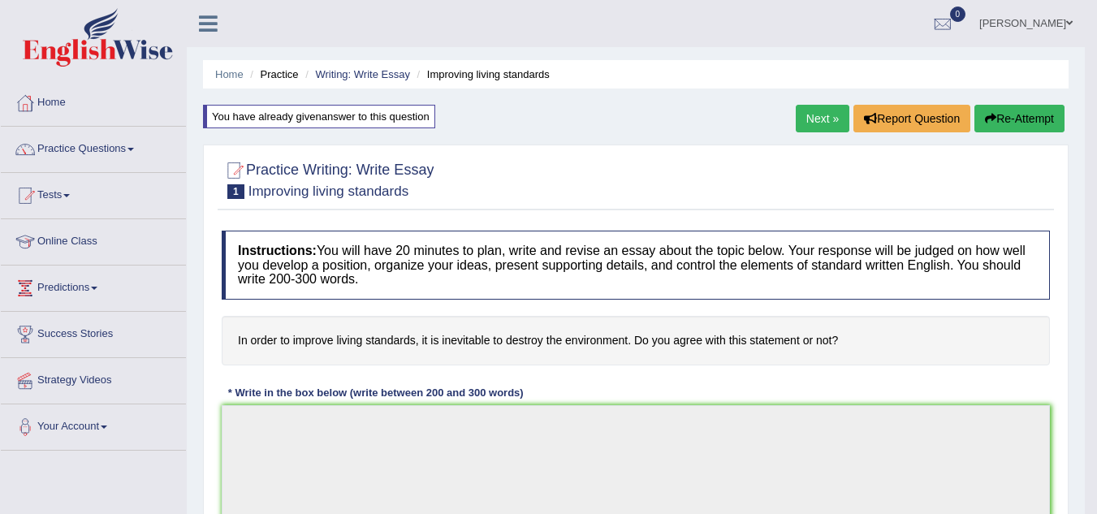
type textarea "In [DATE] complex world, numerous issues and topics are subject to discuss. One…"
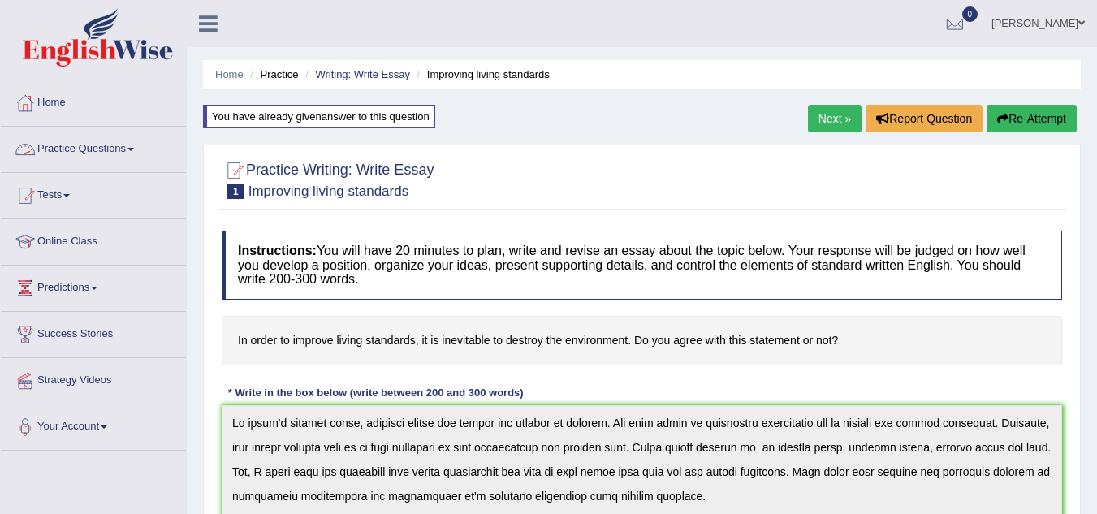
click at [125, 150] on link "Practice Questions" at bounding box center [93, 147] width 185 height 41
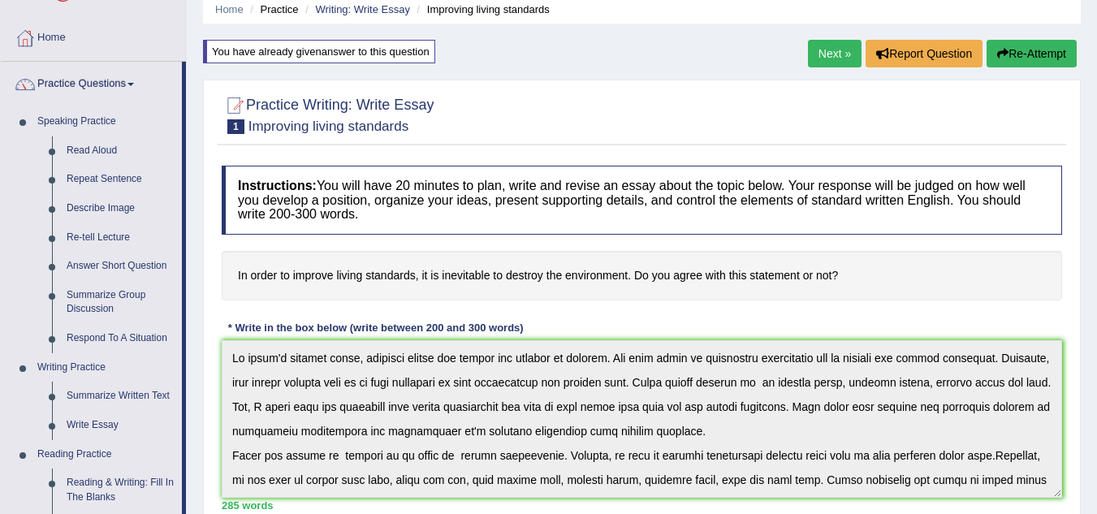
scroll to position [64, 0]
click at [833, 67] on link "Next »" at bounding box center [835, 55] width 54 height 28
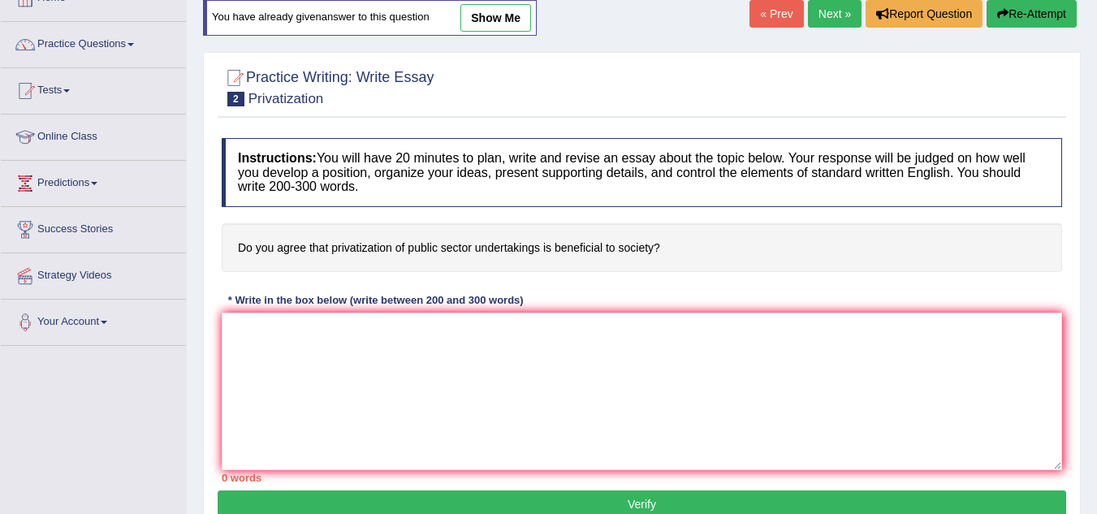
scroll to position [45, 0]
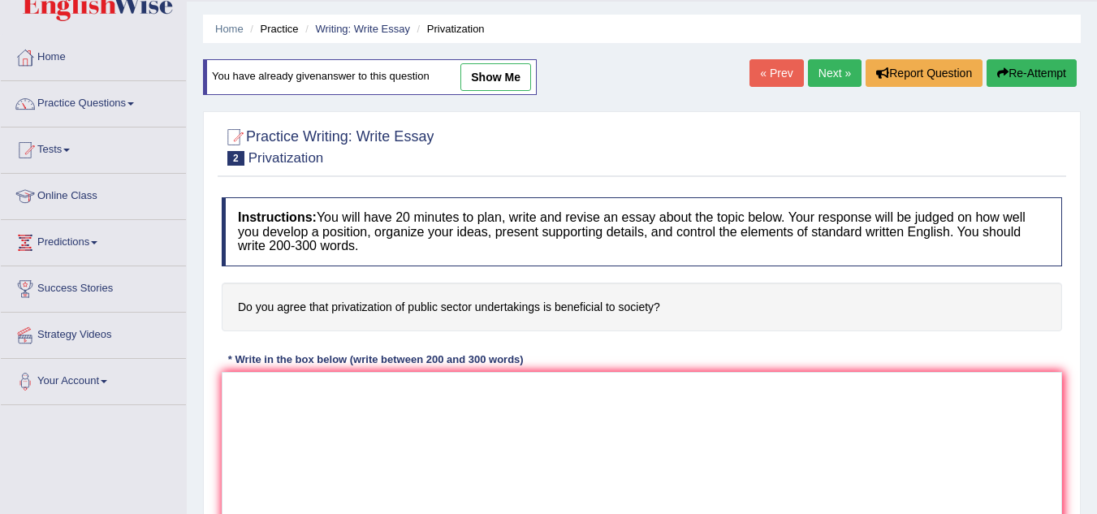
click at [521, 72] on link "show me" at bounding box center [495, 77] width 71 height 28
type textarea "In today's complex world, numerous issues and topics are subject to discuss. On…"
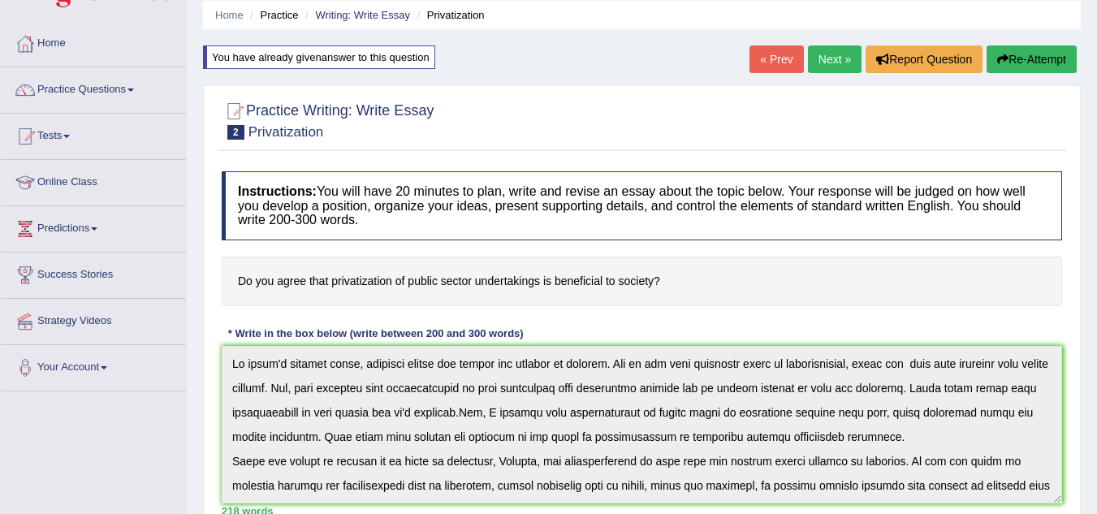
scroll to position [0, 0]
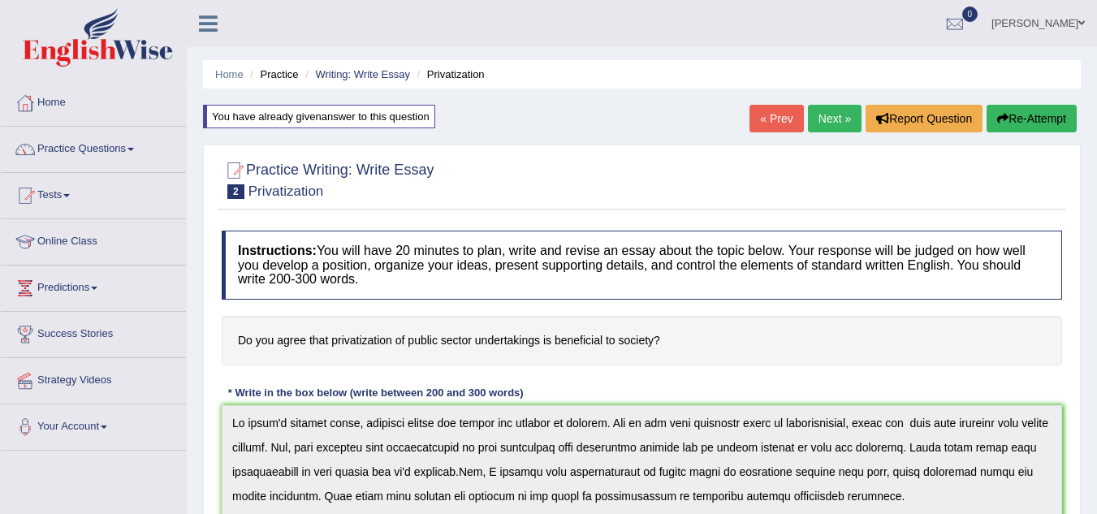
drag, startPoint x: 849, startPoint y: 101, endPoint x: 820, endPoint y: 119, distance: 34.7
click at [820, 119] on link "Next »" at bounding box center [835, 119] width 54 height 28
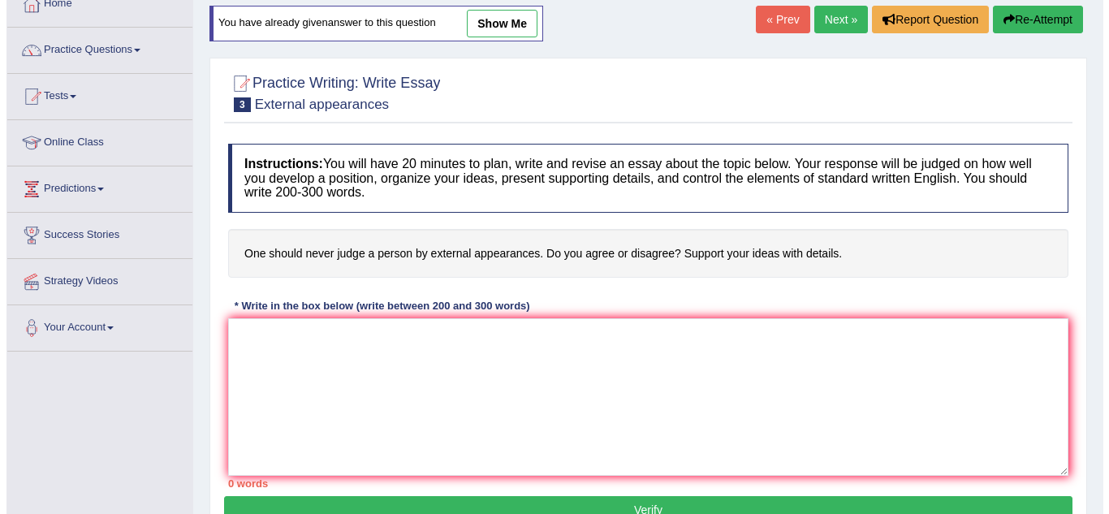
scroll to position [98, 0]
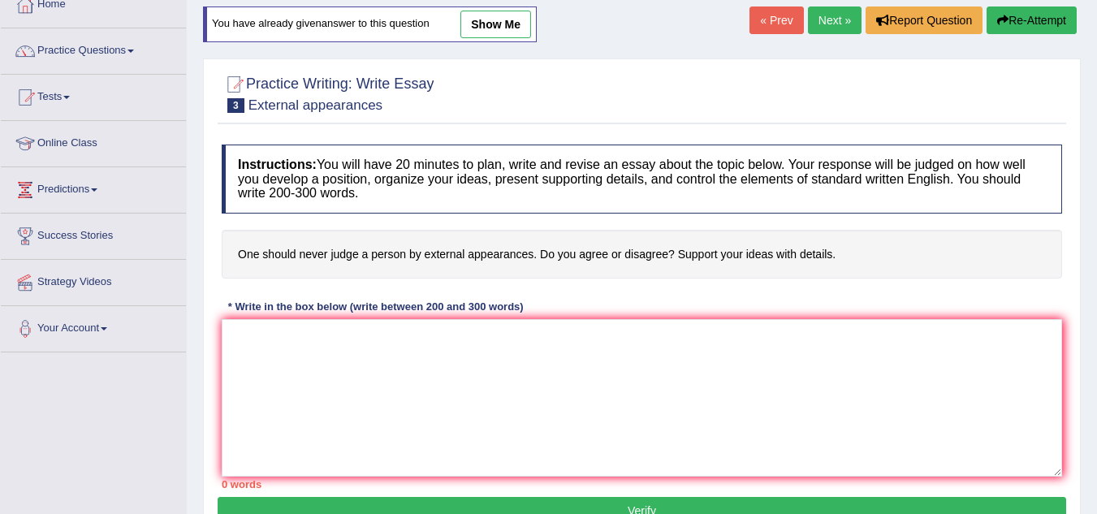
click at [506, 18] on link "show me" at bounding box center [495, 25] width 71 height 28
type textarea "[DATE] complex world numeours topics and problems are to [DOMAIN_NAME] such top…"
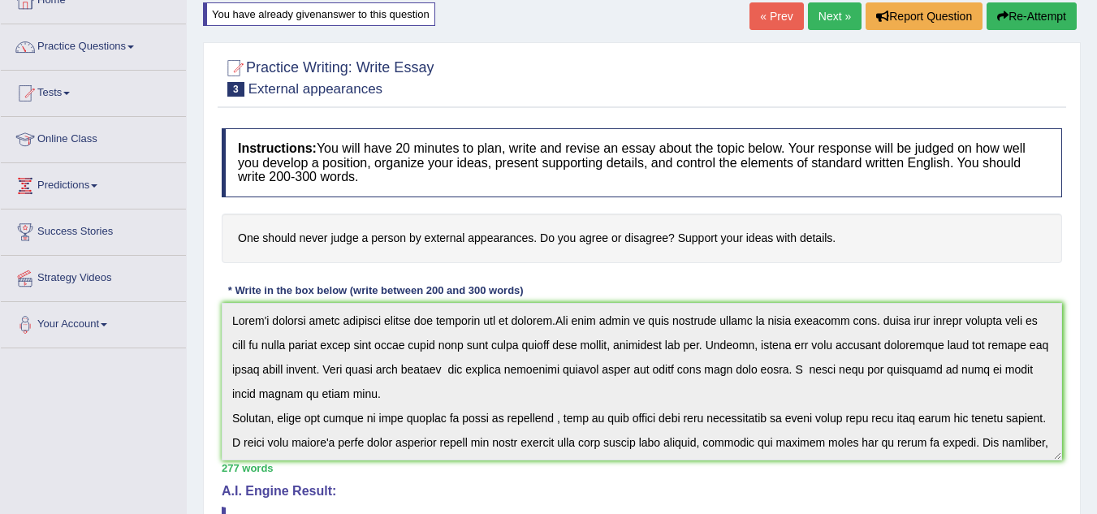
scroll to position [102, 0]
click at [827, 16] on link "Next »" at bounding box center [835, 17] width 54 height 28
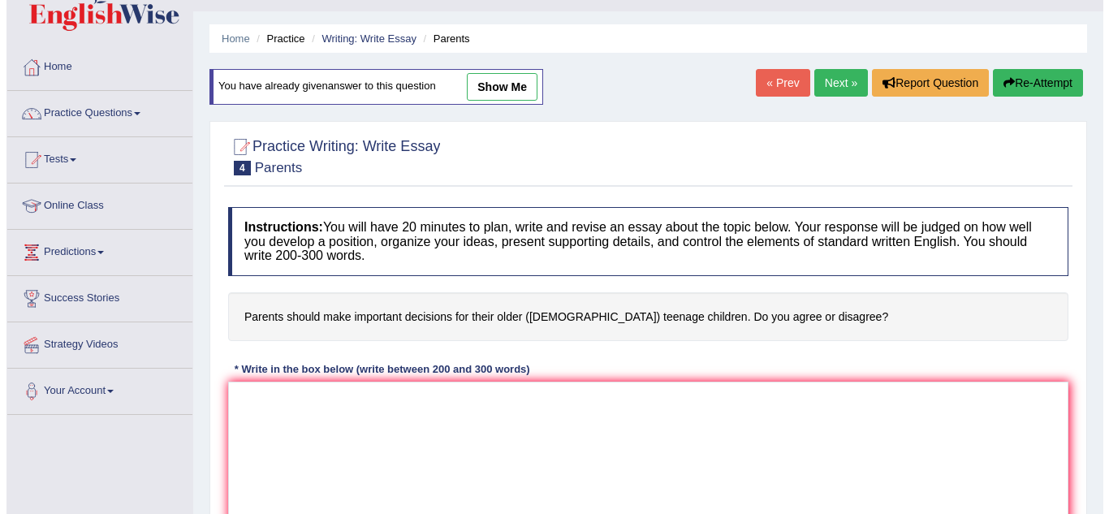
scroll to position [31, 0]
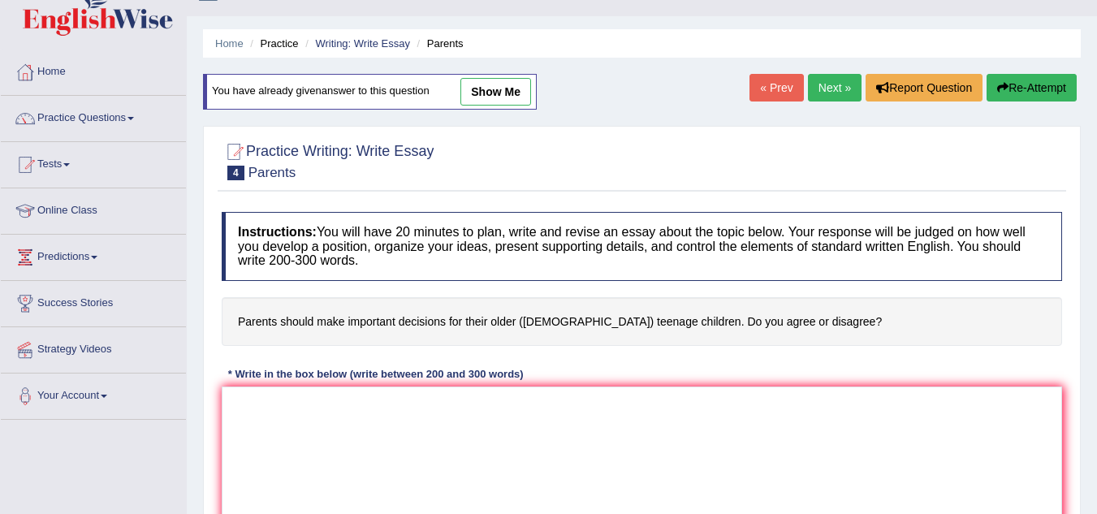
click at [510, 97] on link "show me" at bounding box center [495, 92] width 71 height 28
type textarea "In today's complex world, there are number of issues and topics are to debate. …"
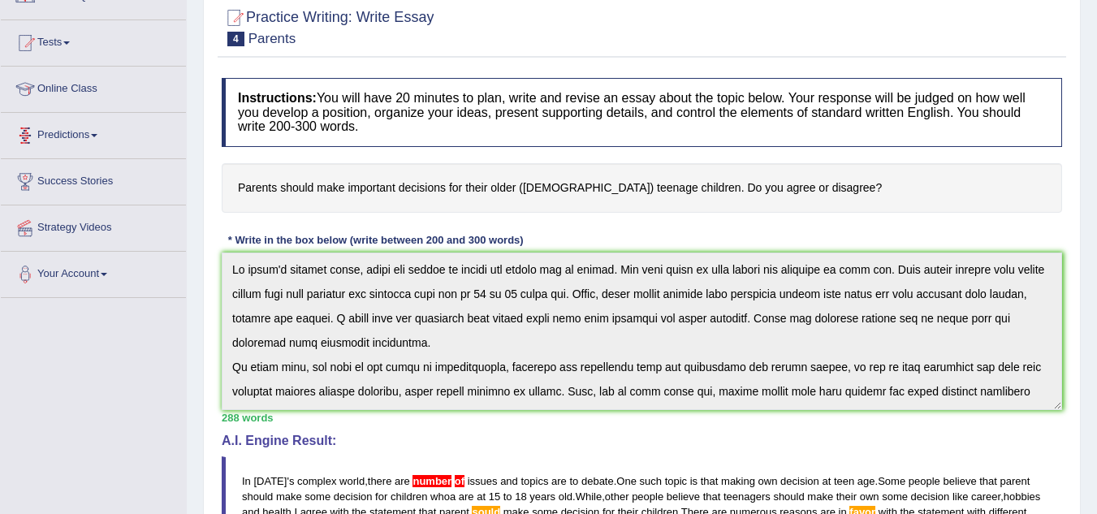
scroll to position [0, 0]
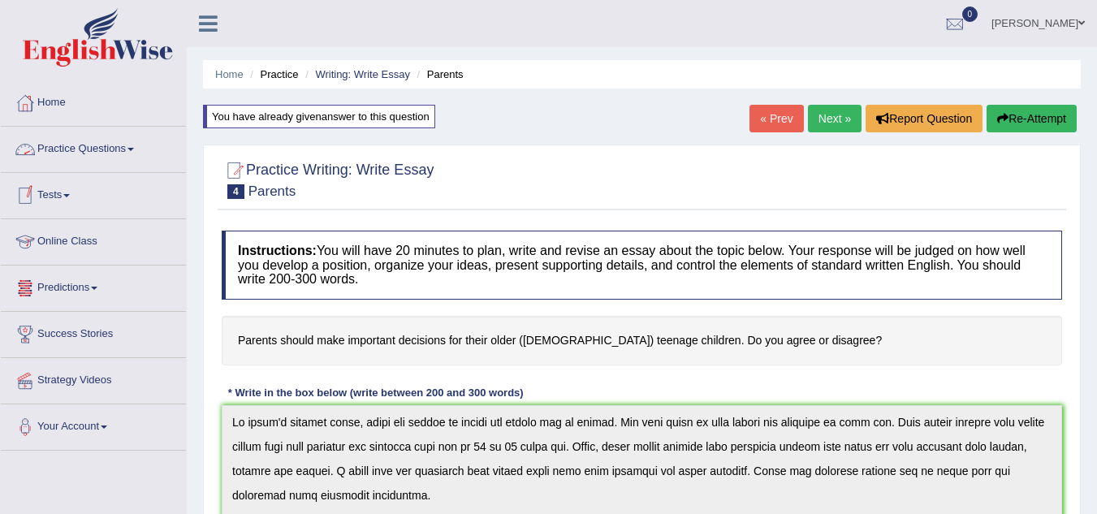
click at [122, 159] on link "Practice Questions" at bounding box center [93, 147] width 185 height 41
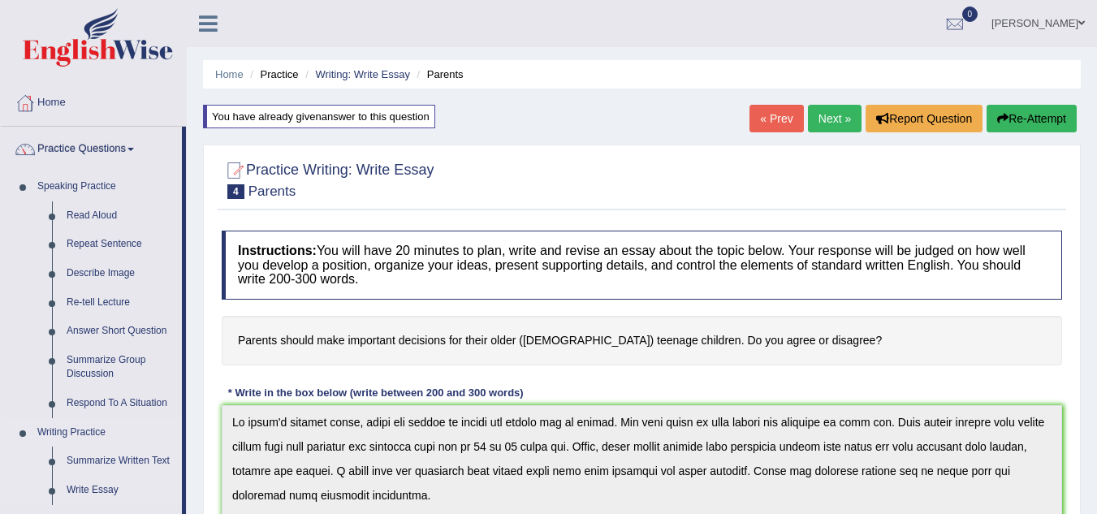
scroll to position [189, 0]
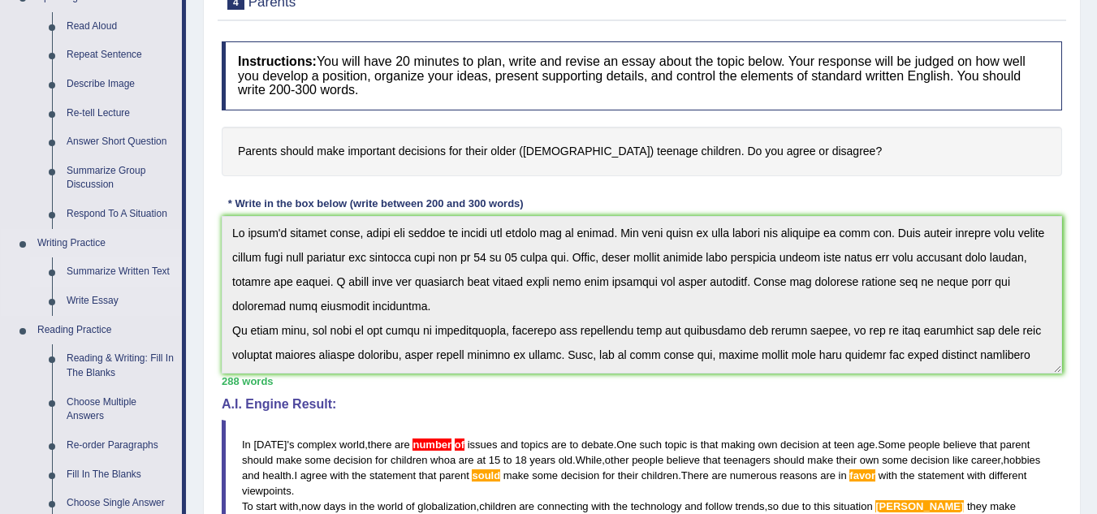
click at [89, 270] on link "Summarize Written Text" at bounding box center [120, 271] width 123 height 29
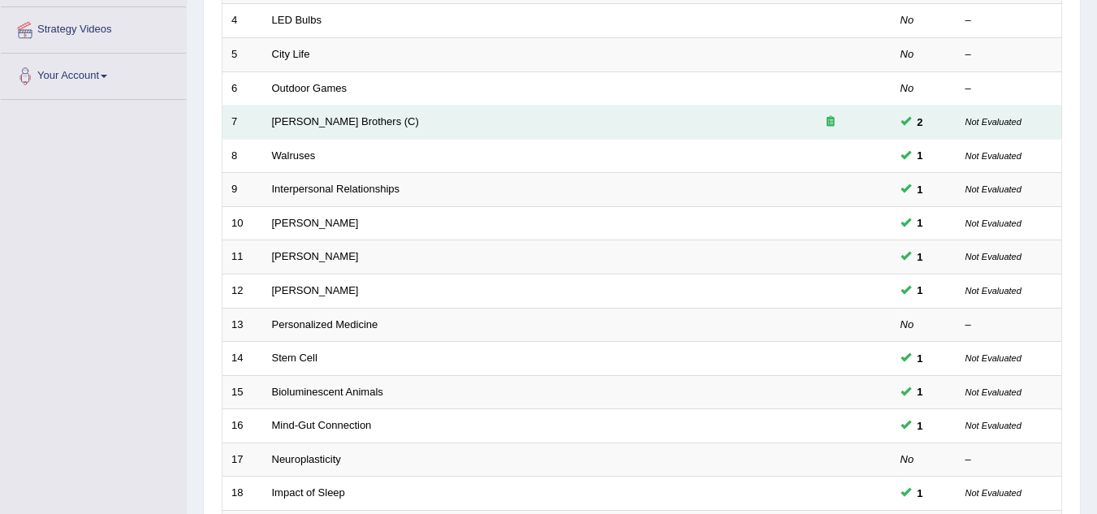
scroll to position [347, 0]
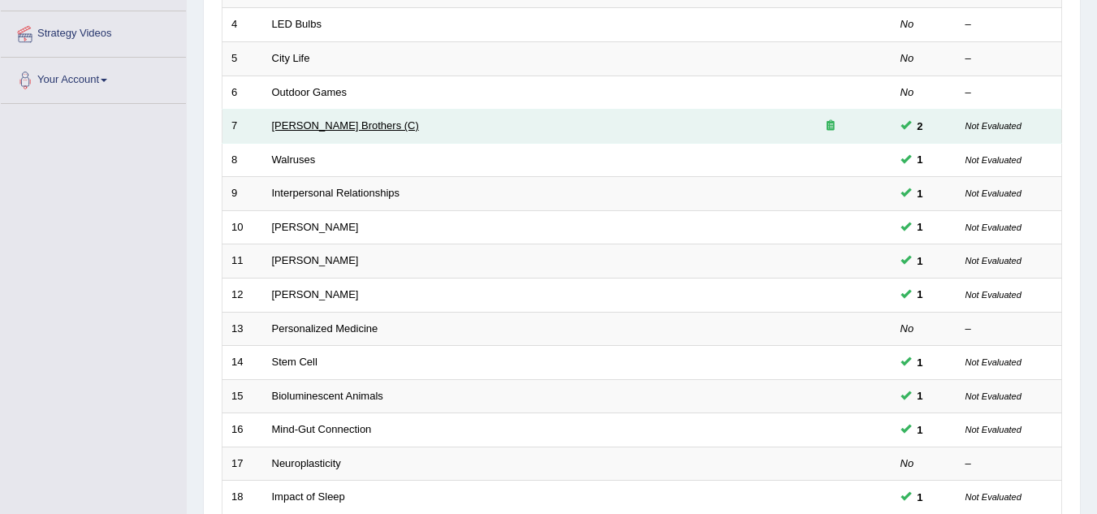
click at [296, 129] on link "[PERSON_NAME] Brothers (C)" at bounding box center [345, 125] width 147 height 12
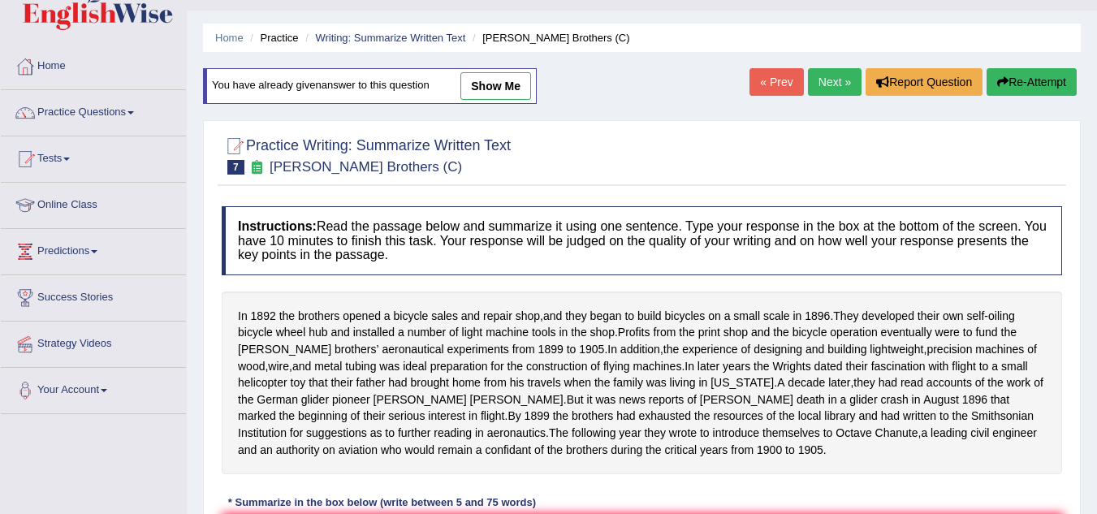
click at [490, 84] on link "show me" at bounding box center [495, 86] width 71 height 28
type textarea "In 1892 the brothers started bicvycle selling and service shop, also started to…"
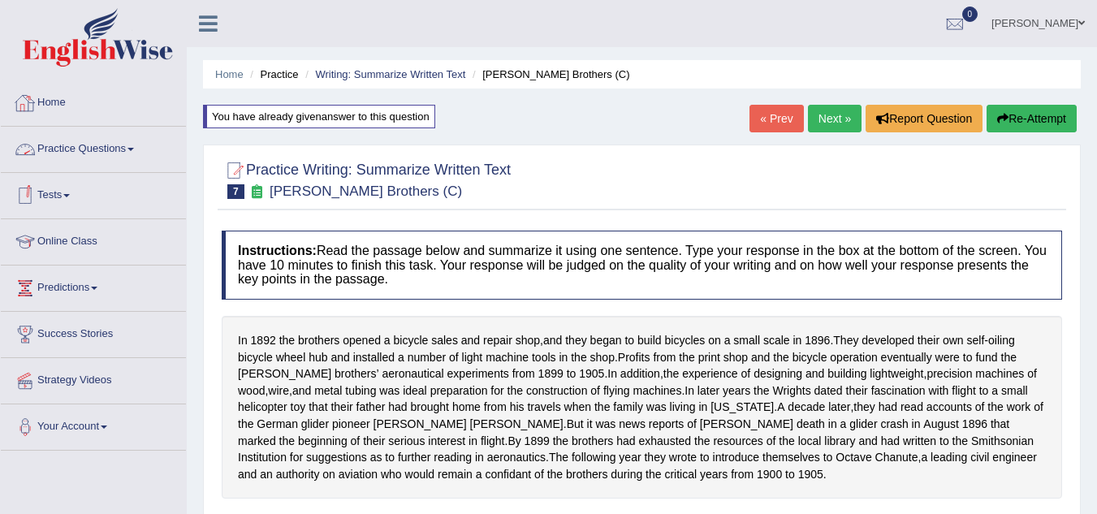
click at [130, 145] on link "Practice Questions" at bounding box center [93, 147] width 185 height 41
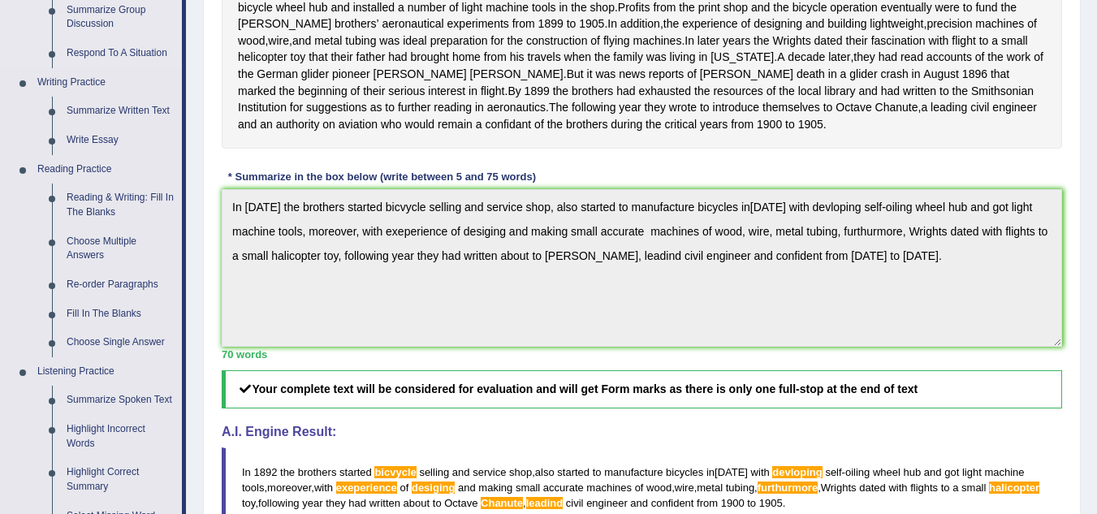
scroll to position [351, 0]
click at [89, 131] on link "Write Essay" at bounding box center [120, 139] width 123 height 29
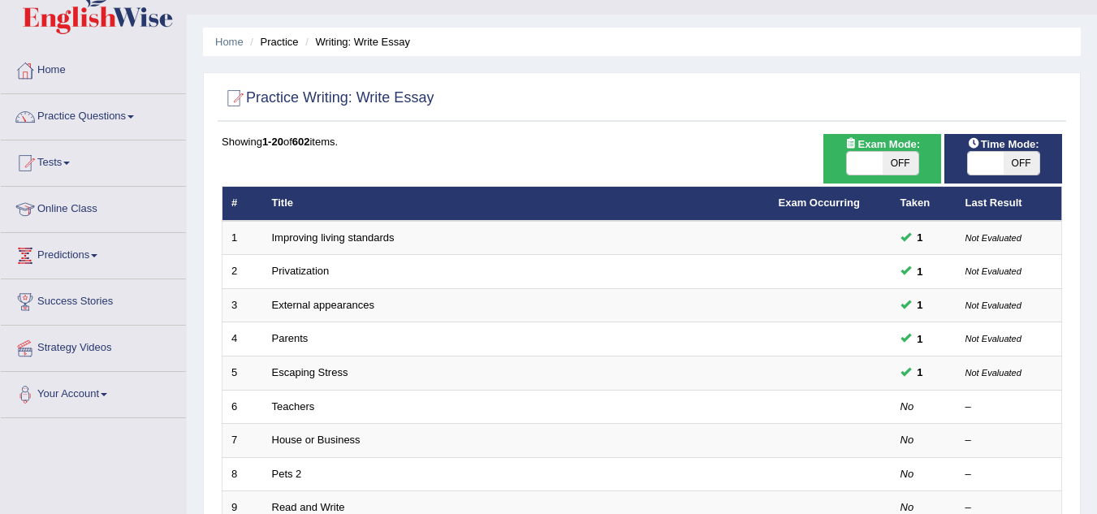
scroll to position [28, 0]
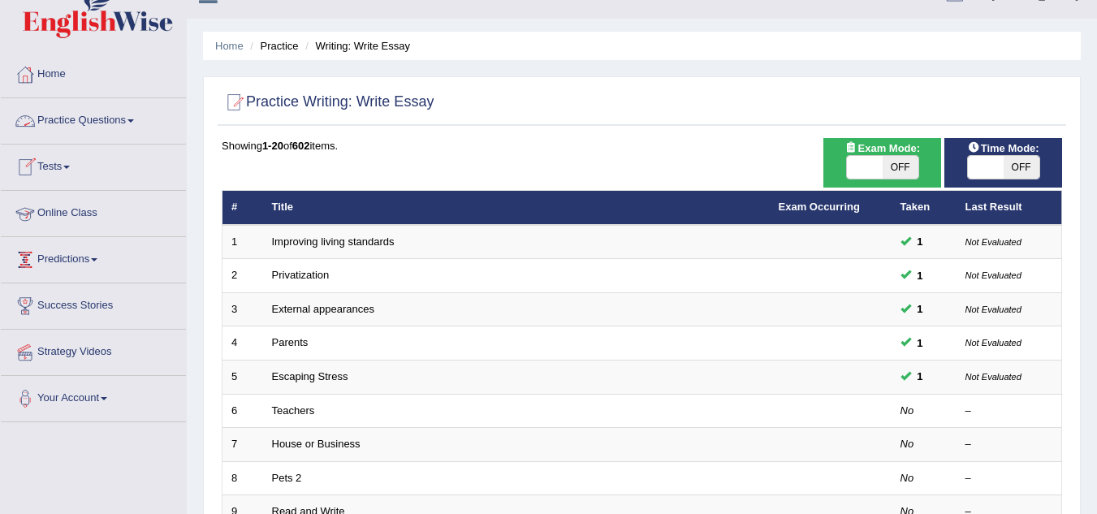
click at [90, 258] on link "Predictions" at bounding box center [93, 257] width 185 height 41
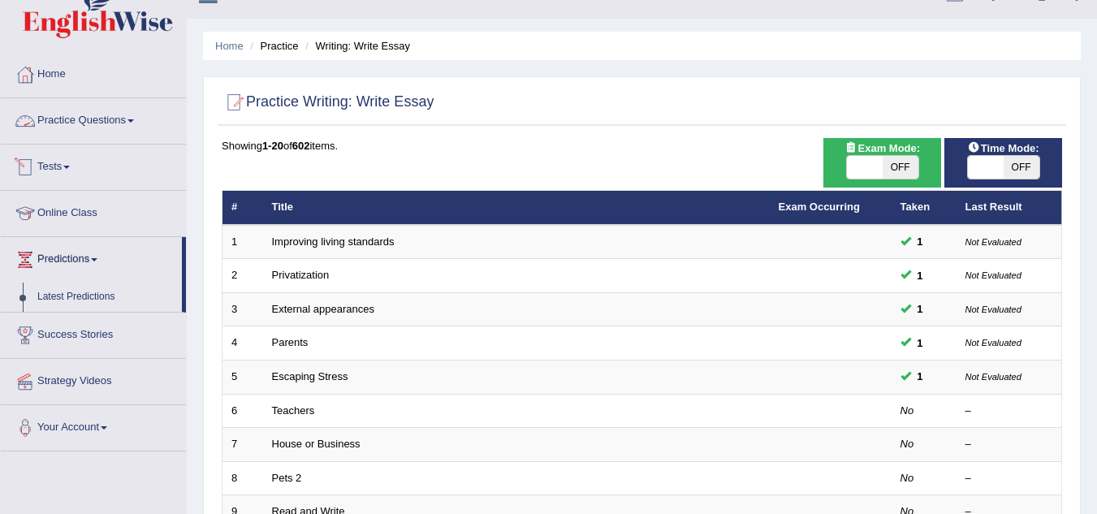
click at [92, 119] on link "Practice Questions" at bounding box center [93, 118] width 185 height 41
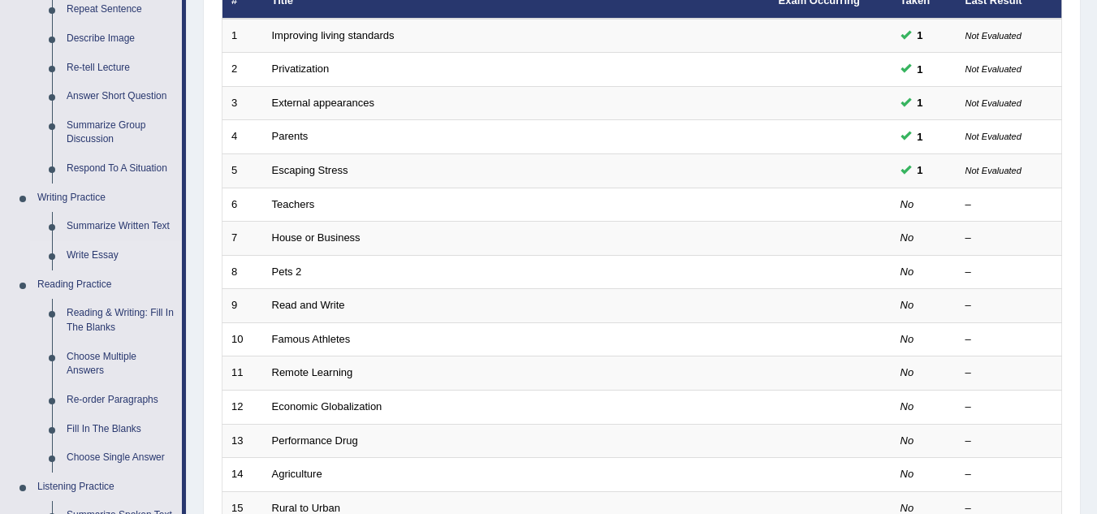
scroll to position [237, 0]
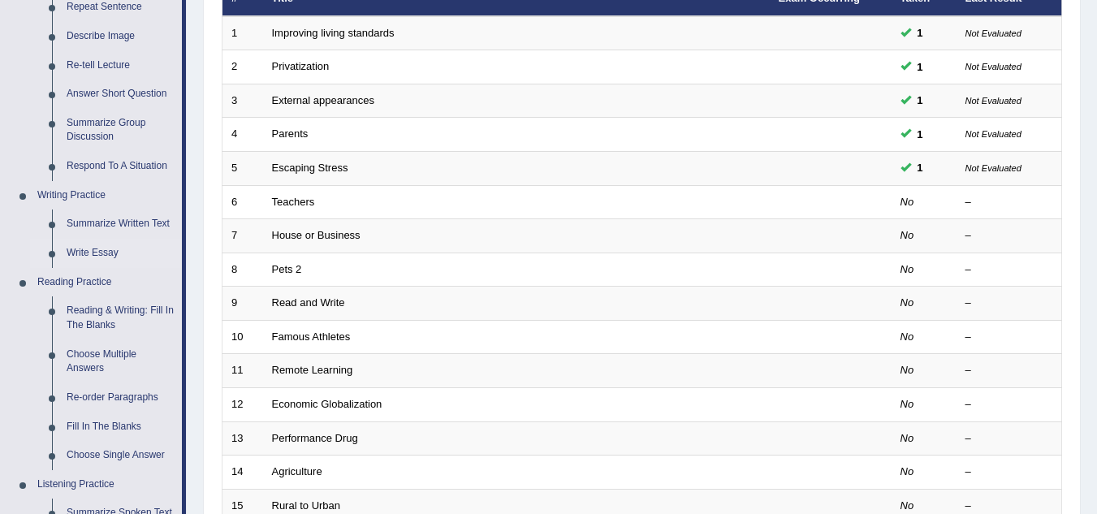
click at [96, 244] on link "Write Essay" at bounding box center [120, 253] width 123 height 29
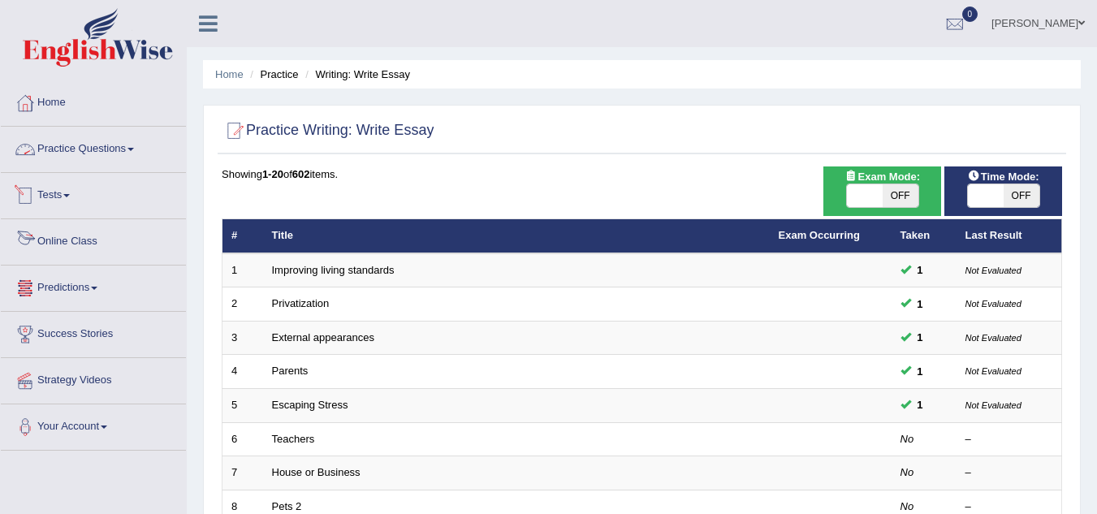
click at [130, 157] on link "Practice Questions" at bounding box center [93, 147] width 185 height 41
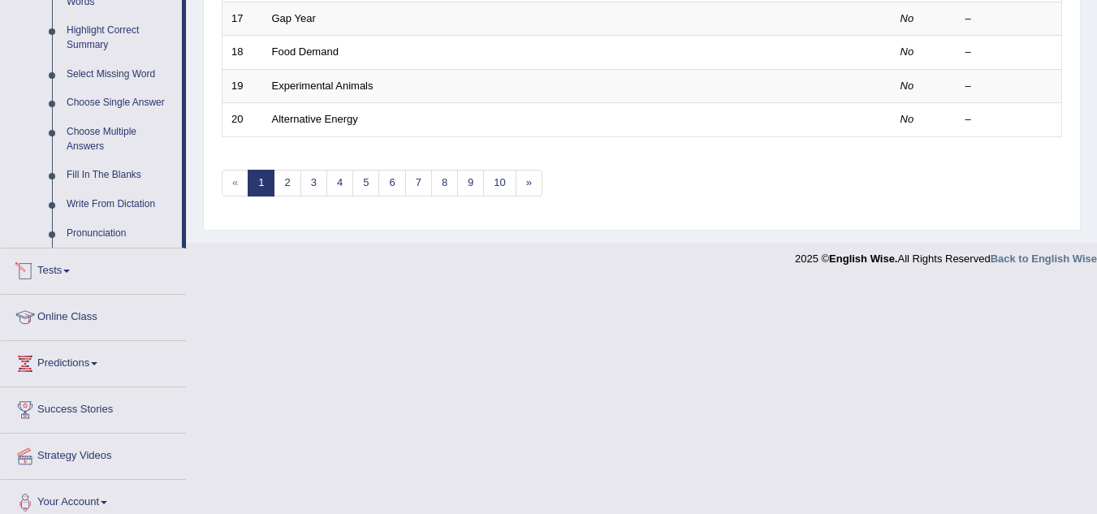
scroll to position [805, 0]
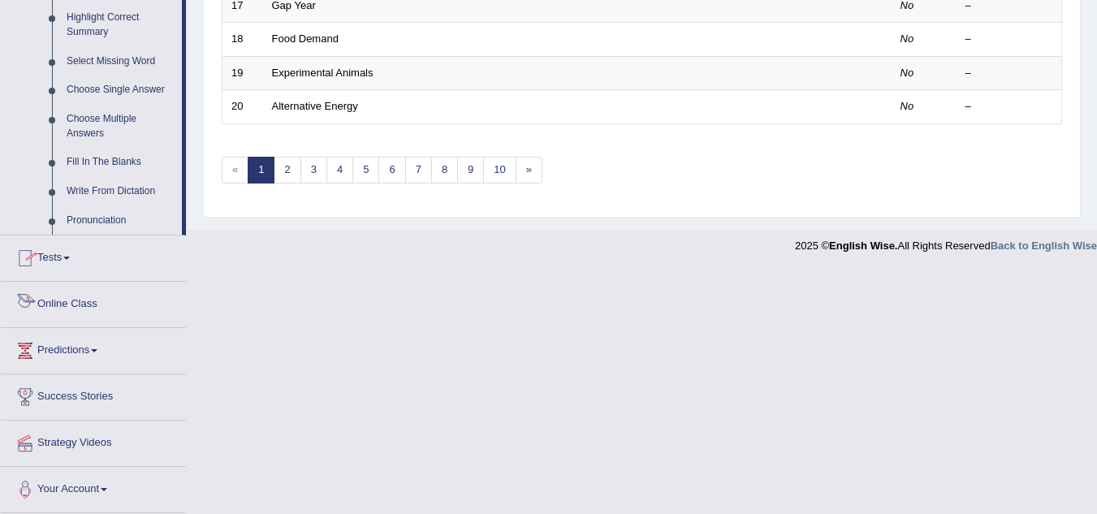
click at [61, 296] on link "Online Class" at bounding box center [93, 302] width 185 height 41
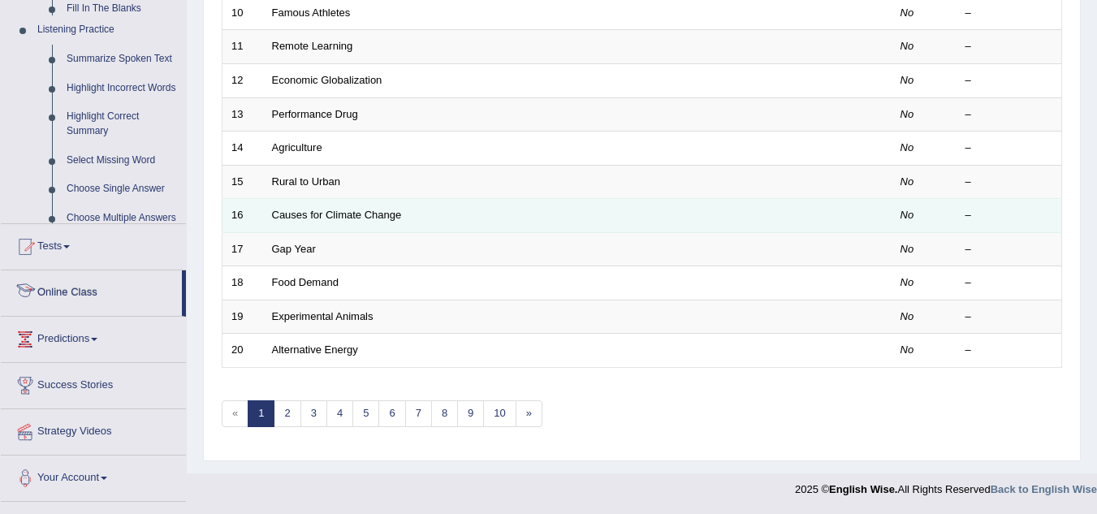
scroll to position [561, 0]
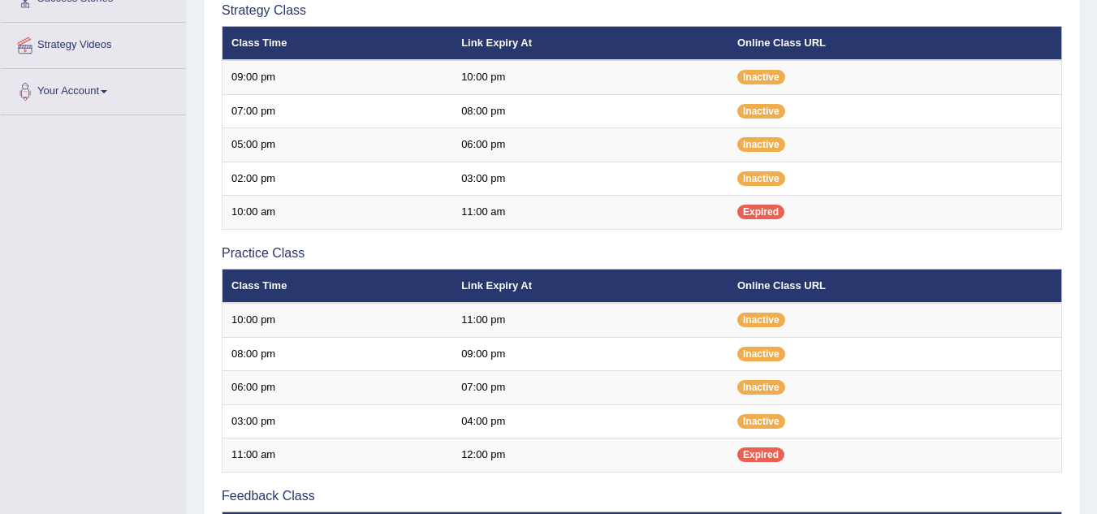
scroll to position [335, 0]
